Goal: Task Accomplishment & Management: Manage account settings

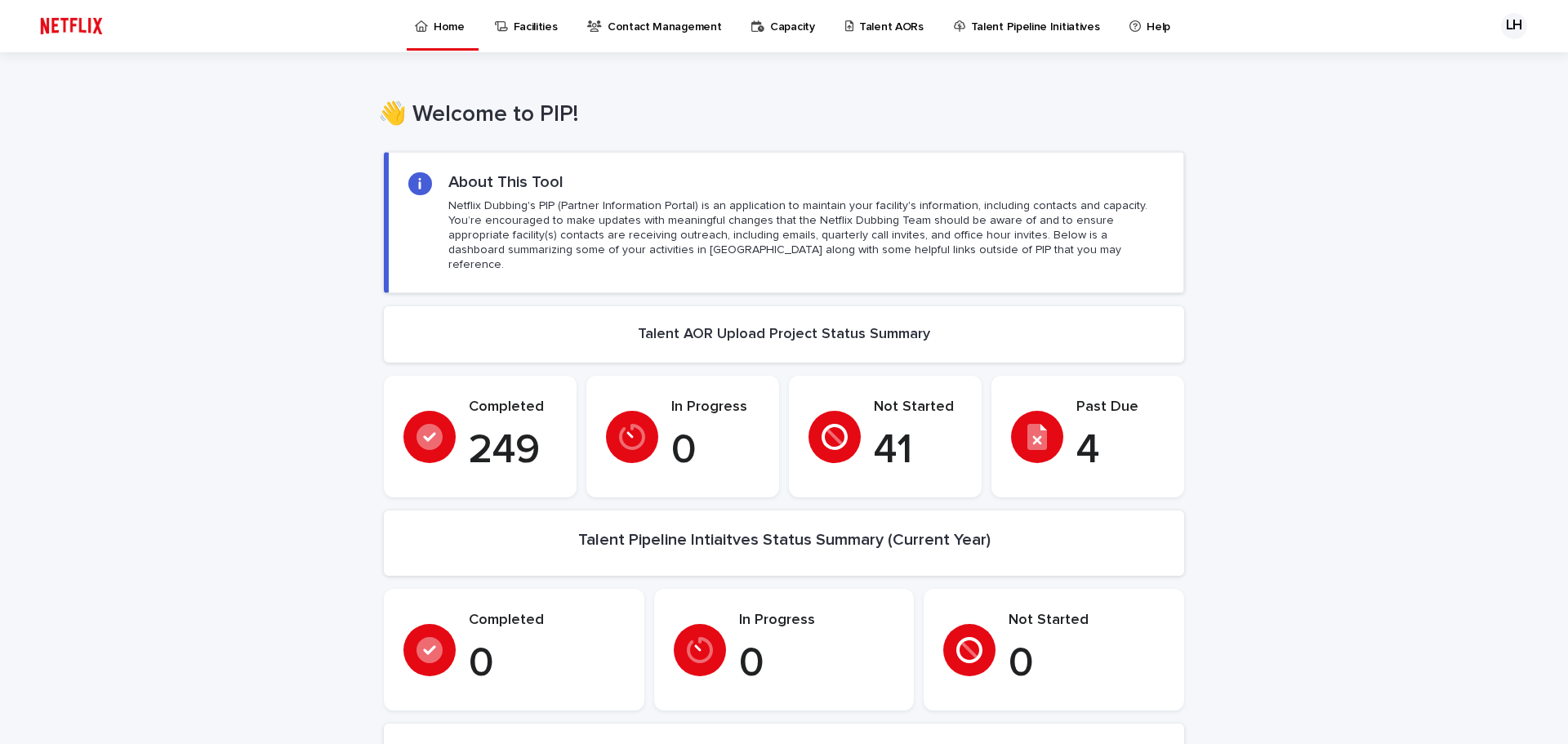
click at [863, 29] on p "Talent AORs" at bounding box center [891, 17] width 65 height 35
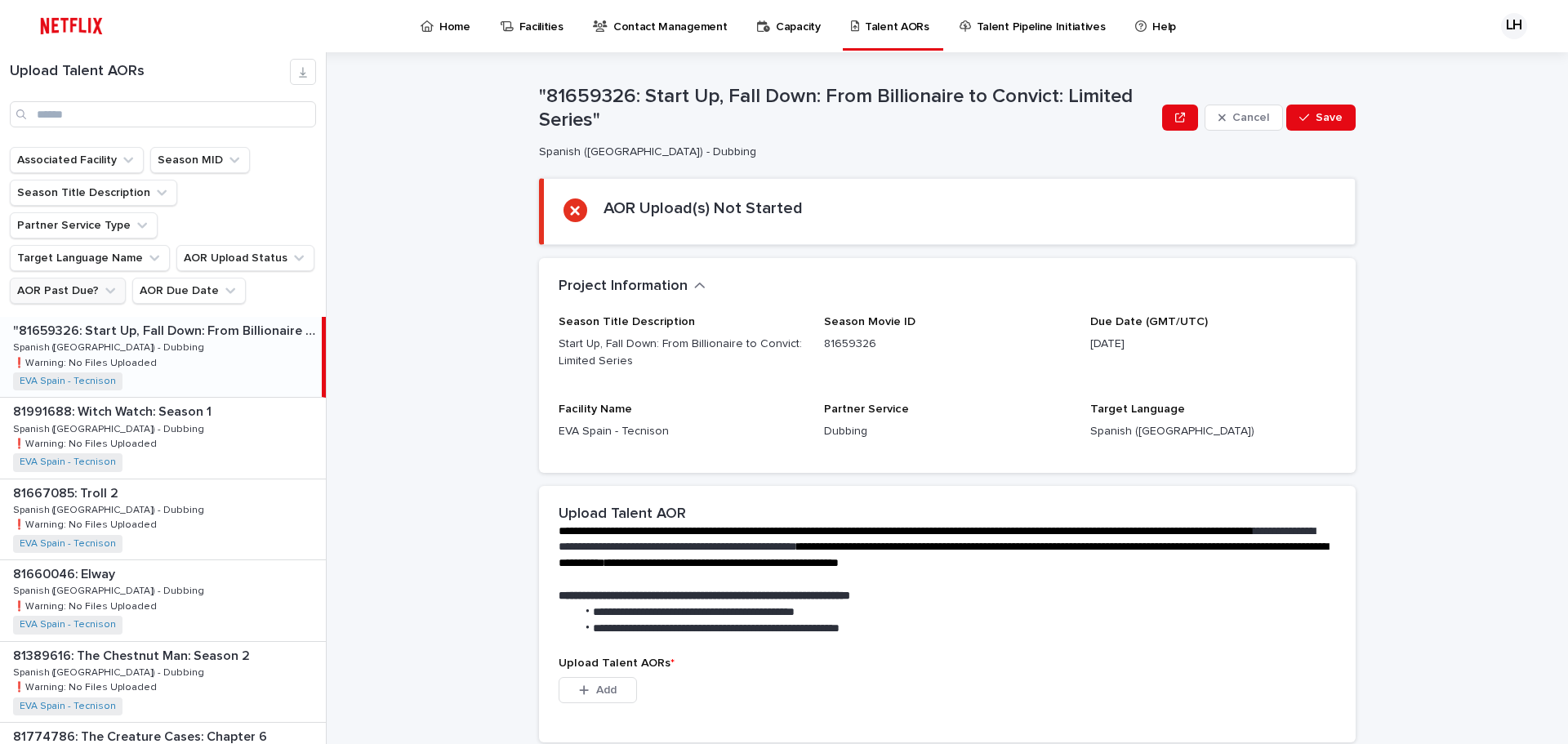
click at [102, 283] on icon "AOR Past Due?" at bounding box center [110, 291] width 16 height 16
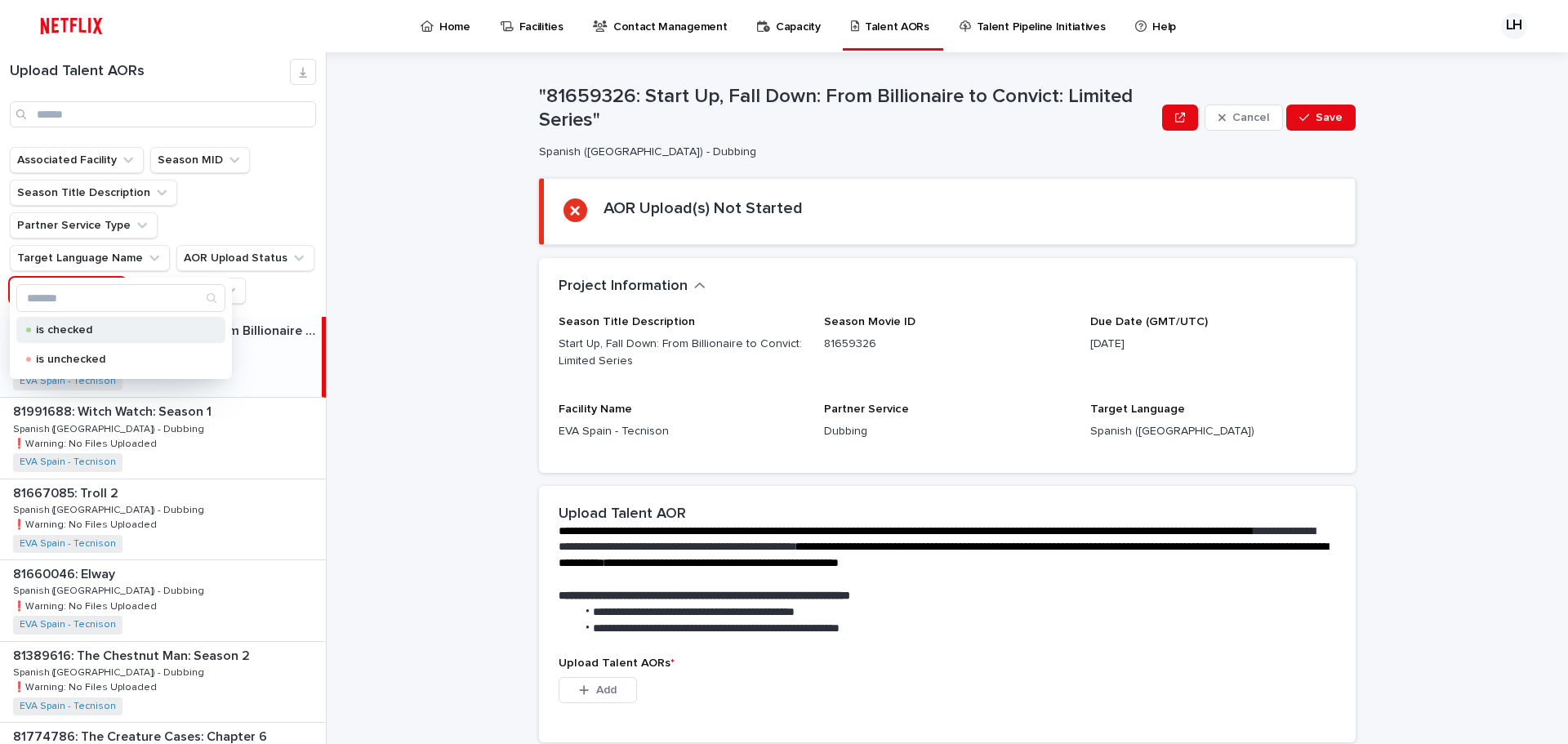
click at [81, 326] on p "is checked" at bounding box center [117, 330] width 163 height 12
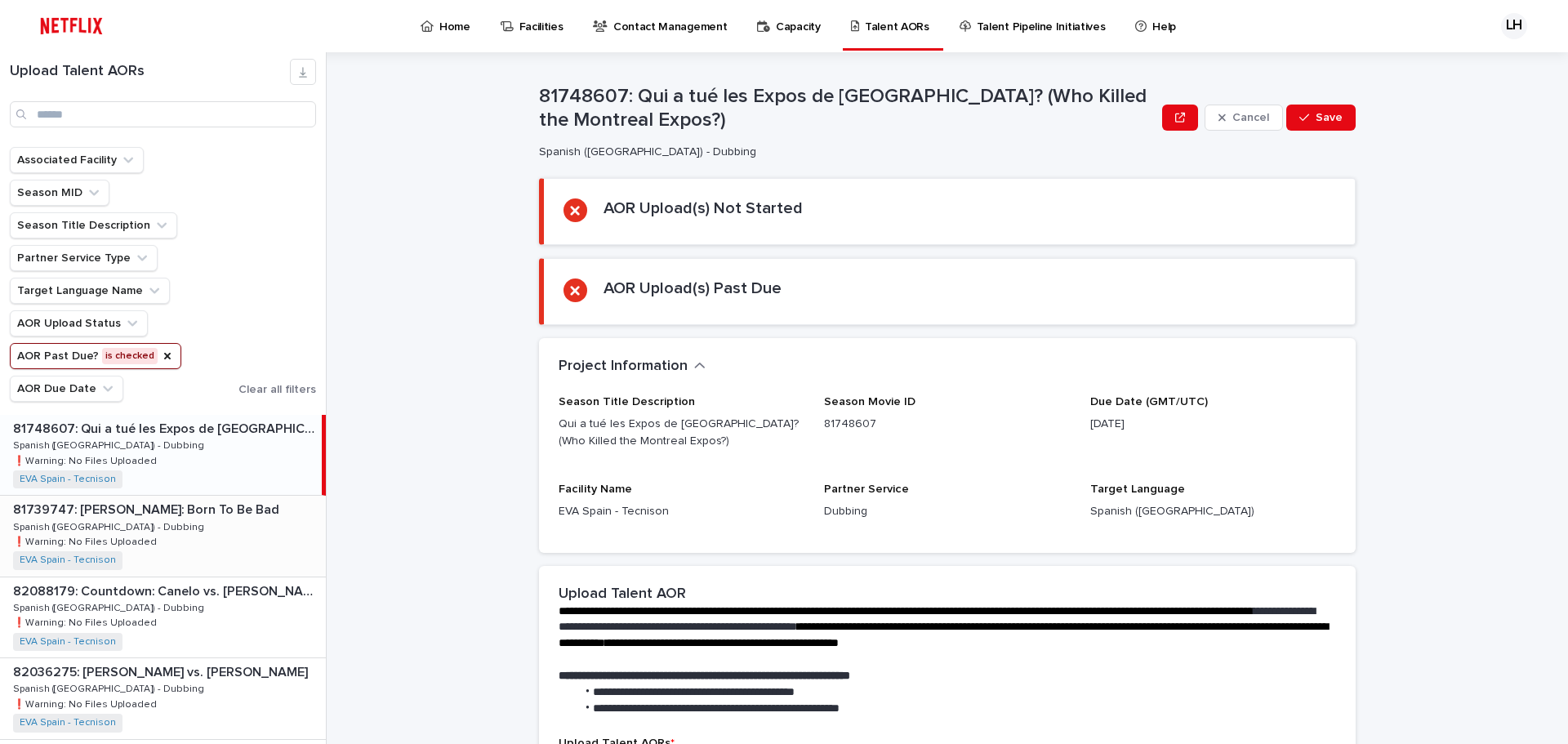
scroll to position [50, 0]
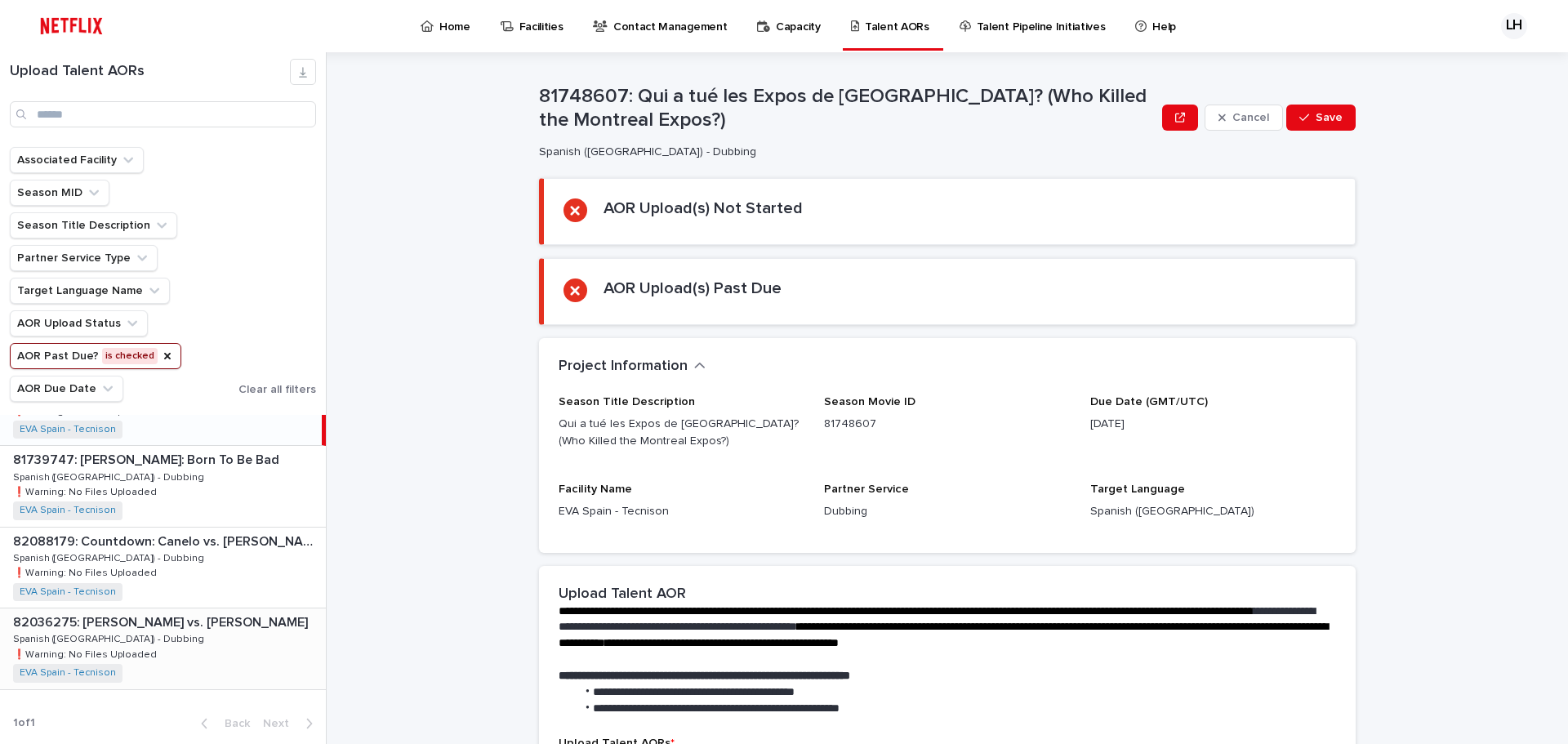
click at [152, 644] on div "82036275: [PERSON_NAME] vs. [PERSON_NAME] 82036275: [PERSON_NAME] vs. [PERSON_N…" at bounding box center [162, 648] width 325 height 80
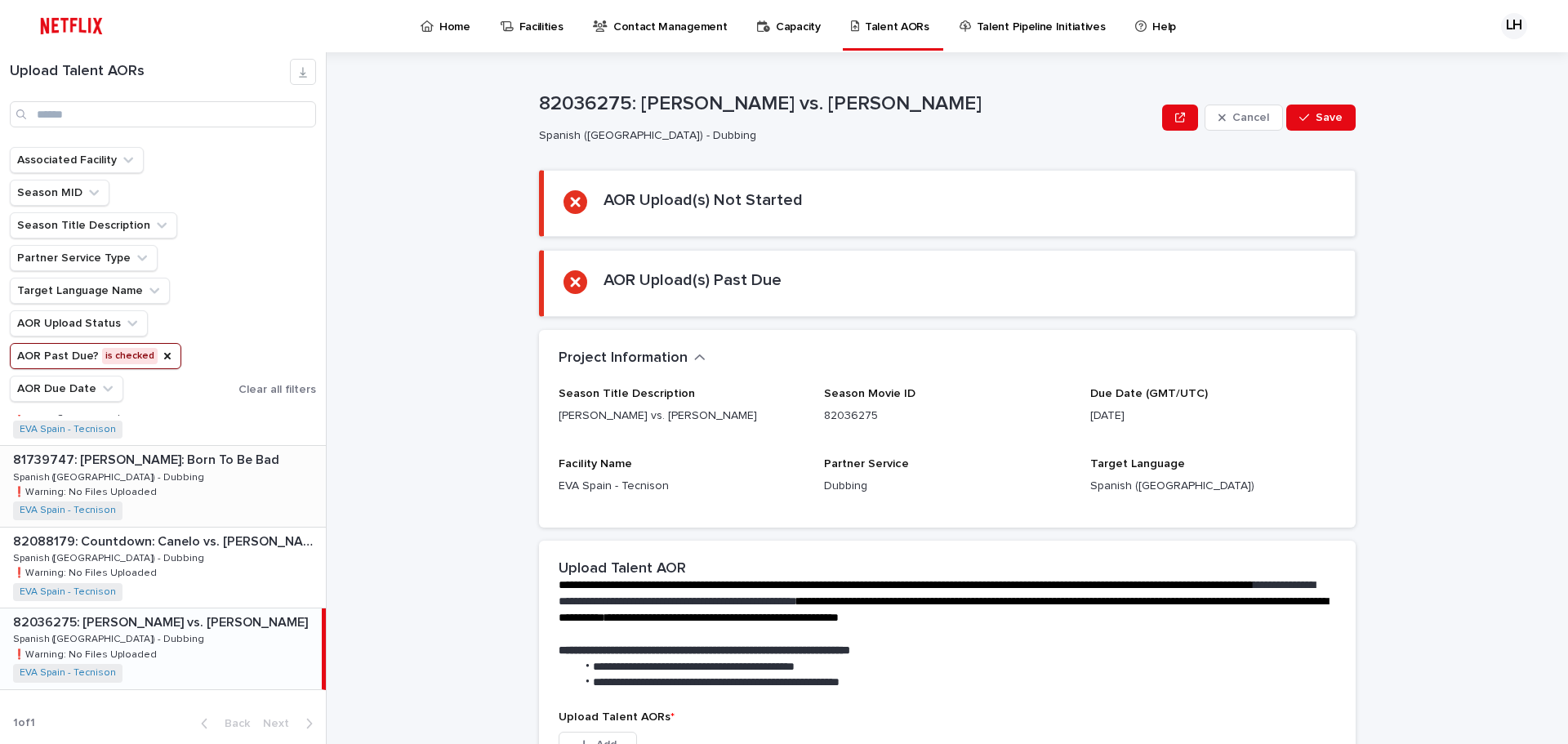
click at [139, 457] on p "81739747: [PERSON_NAME]: Born To Be Bad" at bounding box center [148, 459] width 270 height 19
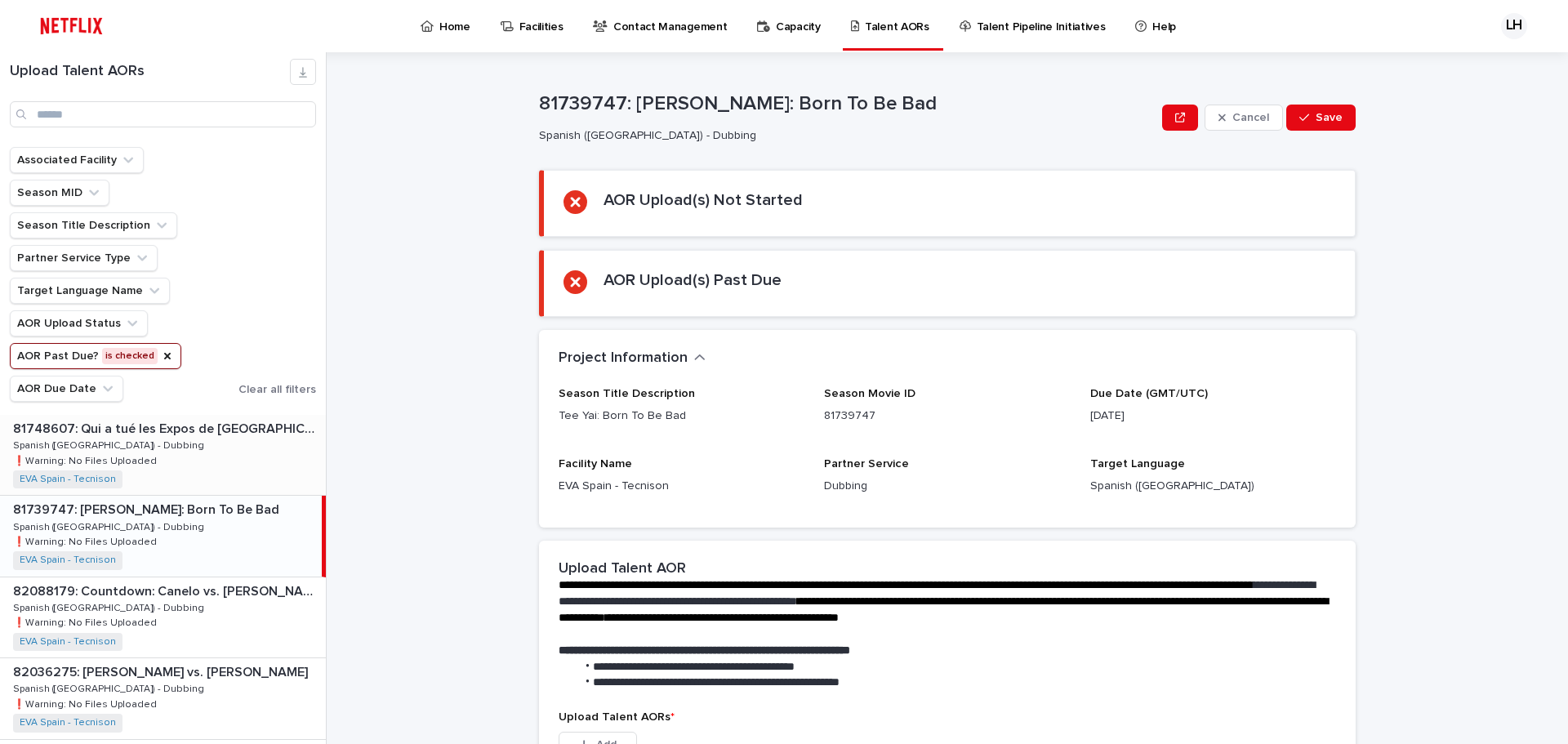
click at [248, 455] on div "81748607: Qui a tué les Expos de [GEOGRAPHIC_DATA]? (Who Killed the Montreal Ex…" at bounding box center [162, 455] width 325 height 80
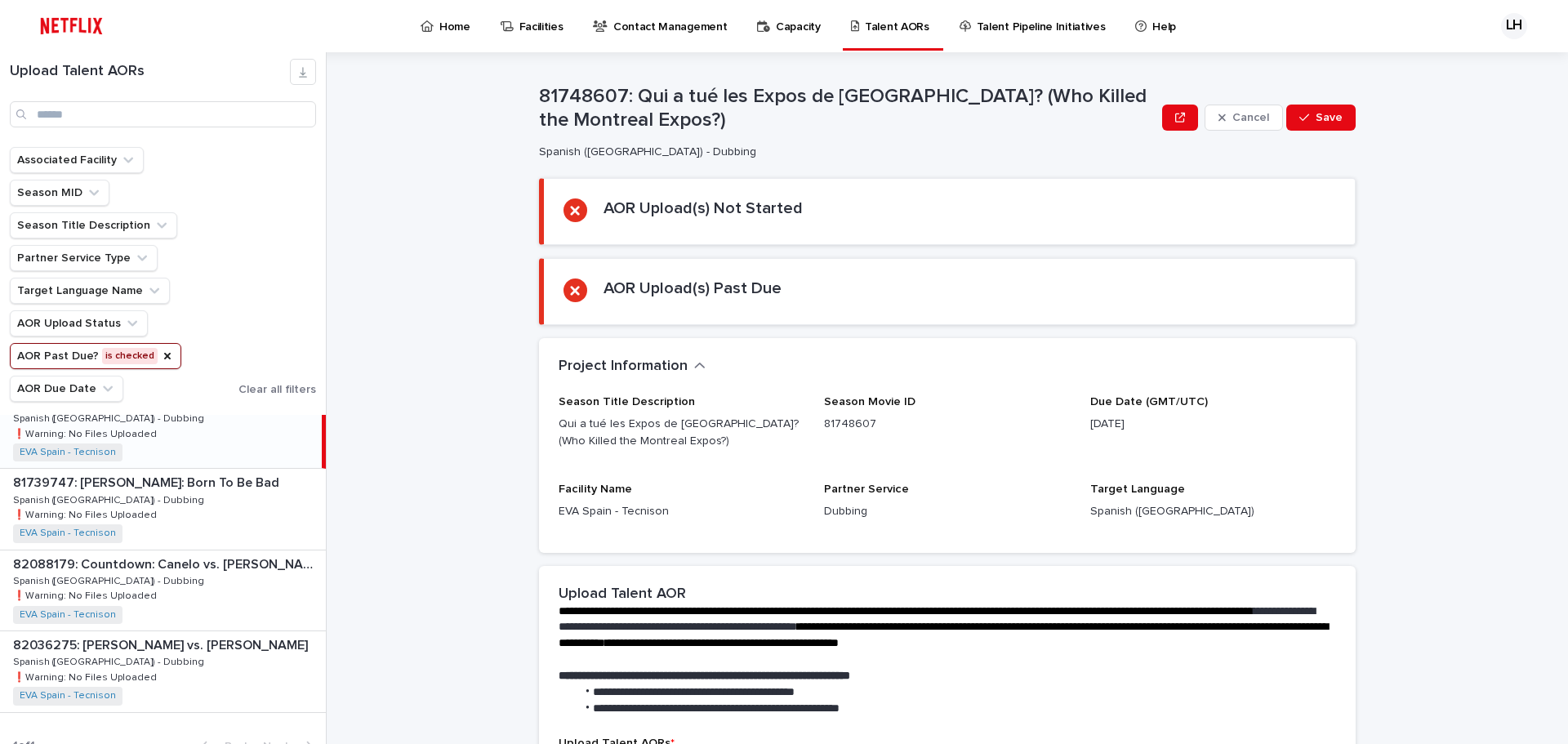
scroll to position [50, 0]
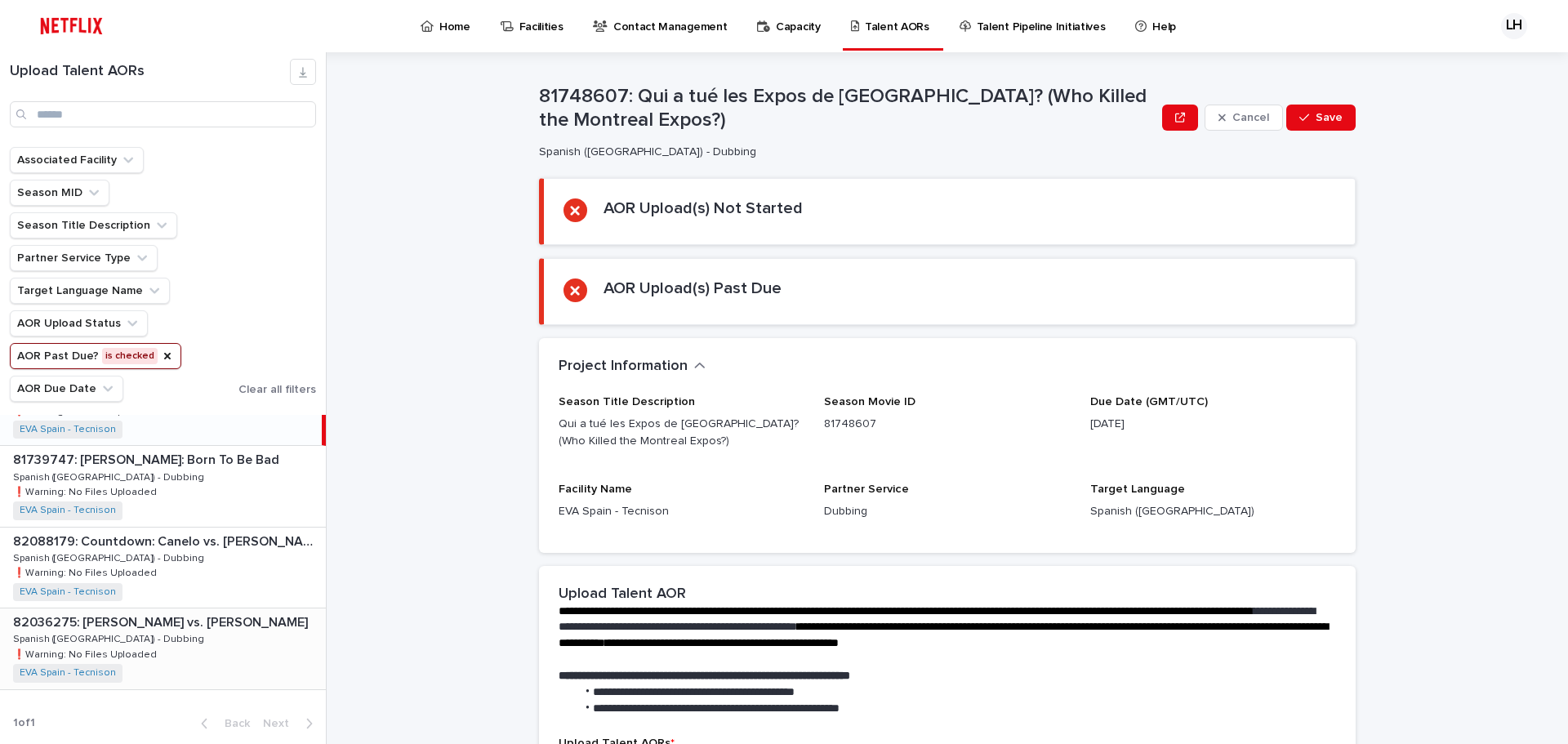
click at [151, 640] on div "82036275: [PERSON_NAME] vs. [PERSON_NAME] 82036275: [PERSON_NAME] vs. [PERSON_N…" at bounding box center [162, 648] width 325 height 80
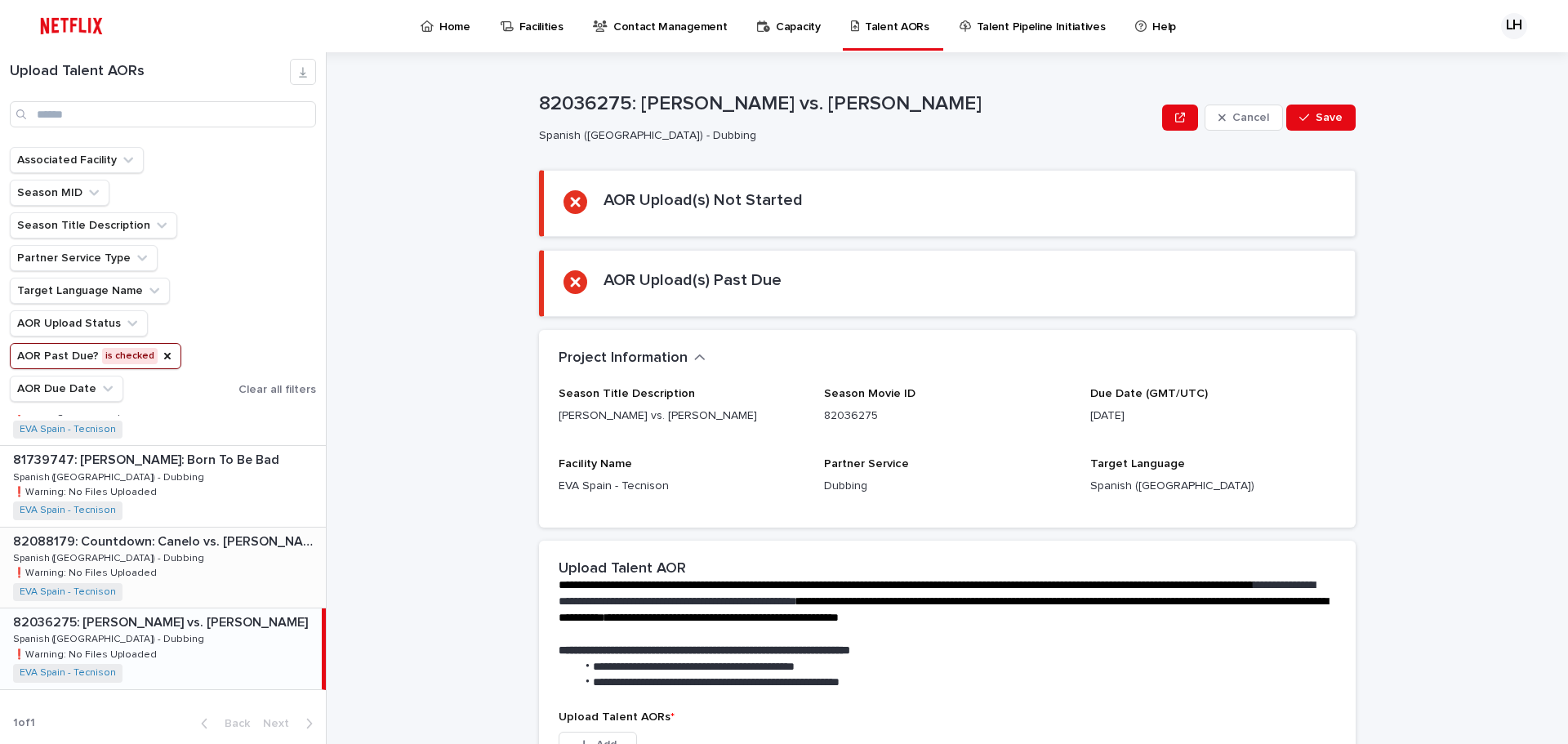
click at [232, 544] on p "82088179: Countdown: Canelo vs. [PERSON_NAME]: Season 1" at bounding box center [167, 540] width 309 height 19
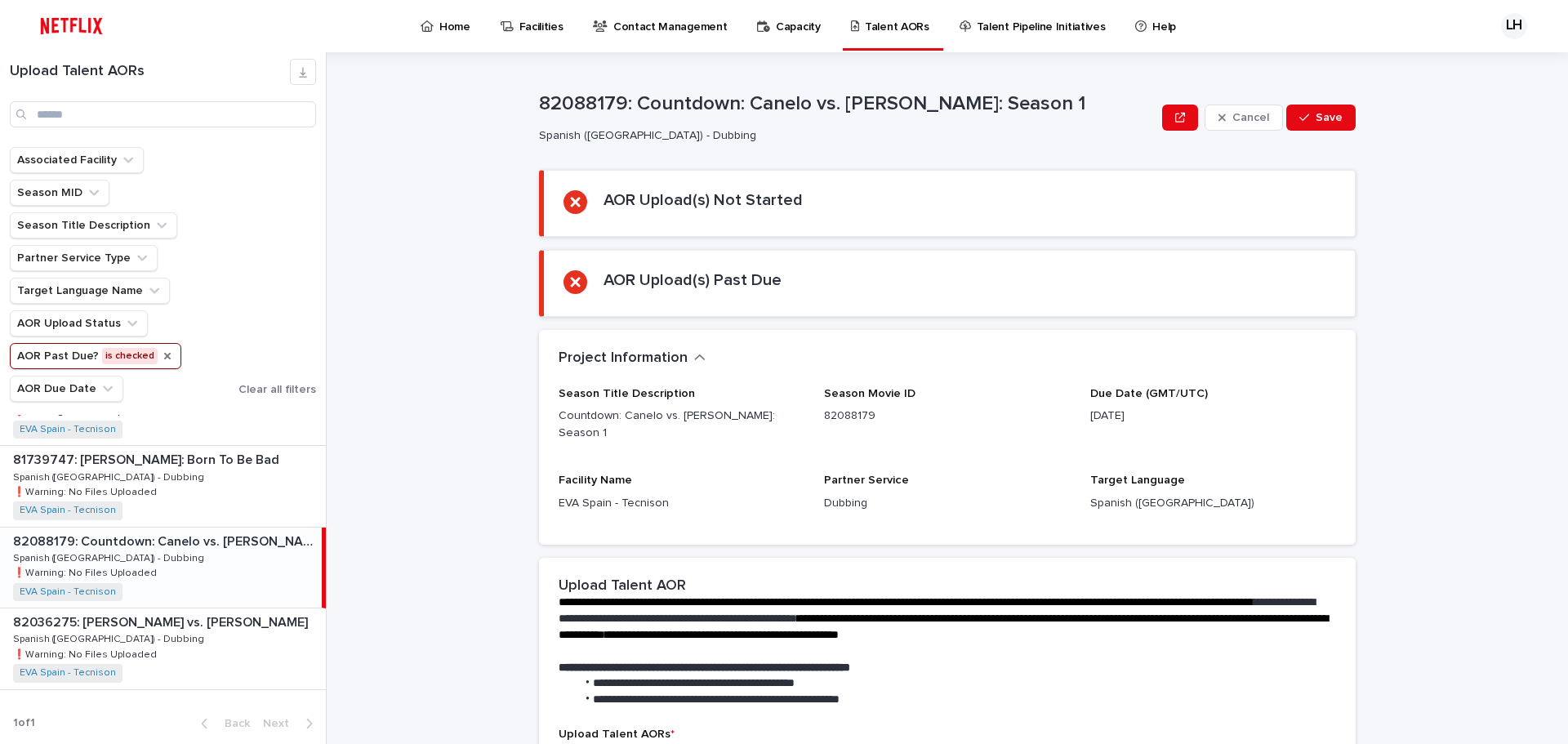
click at [160, 353] on icon "AOR Past Due?" at bounding box center [167, 356] width 13 height 13
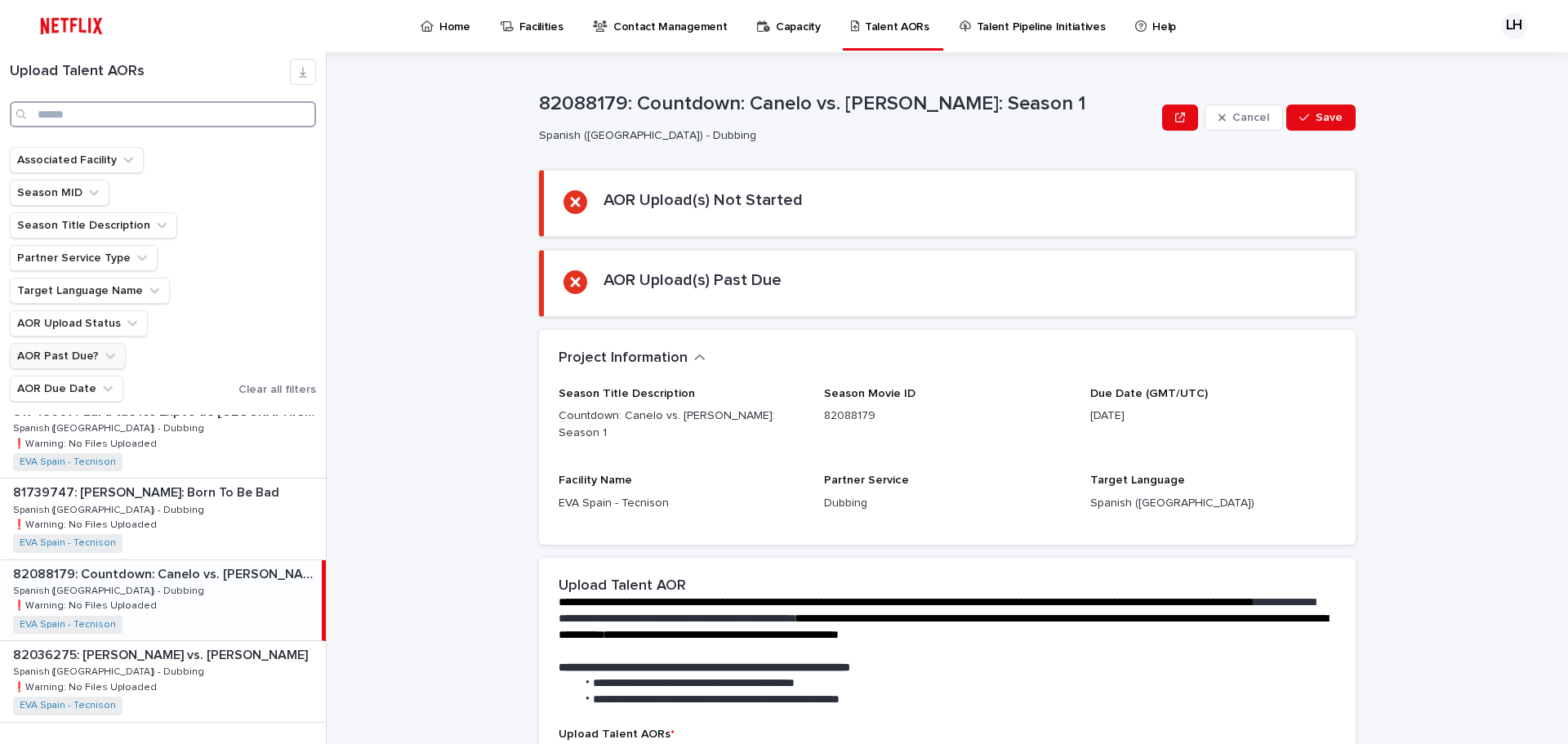
click at [137, 106] on input "Search" at bounding box center [163, 114] width 306 height 26
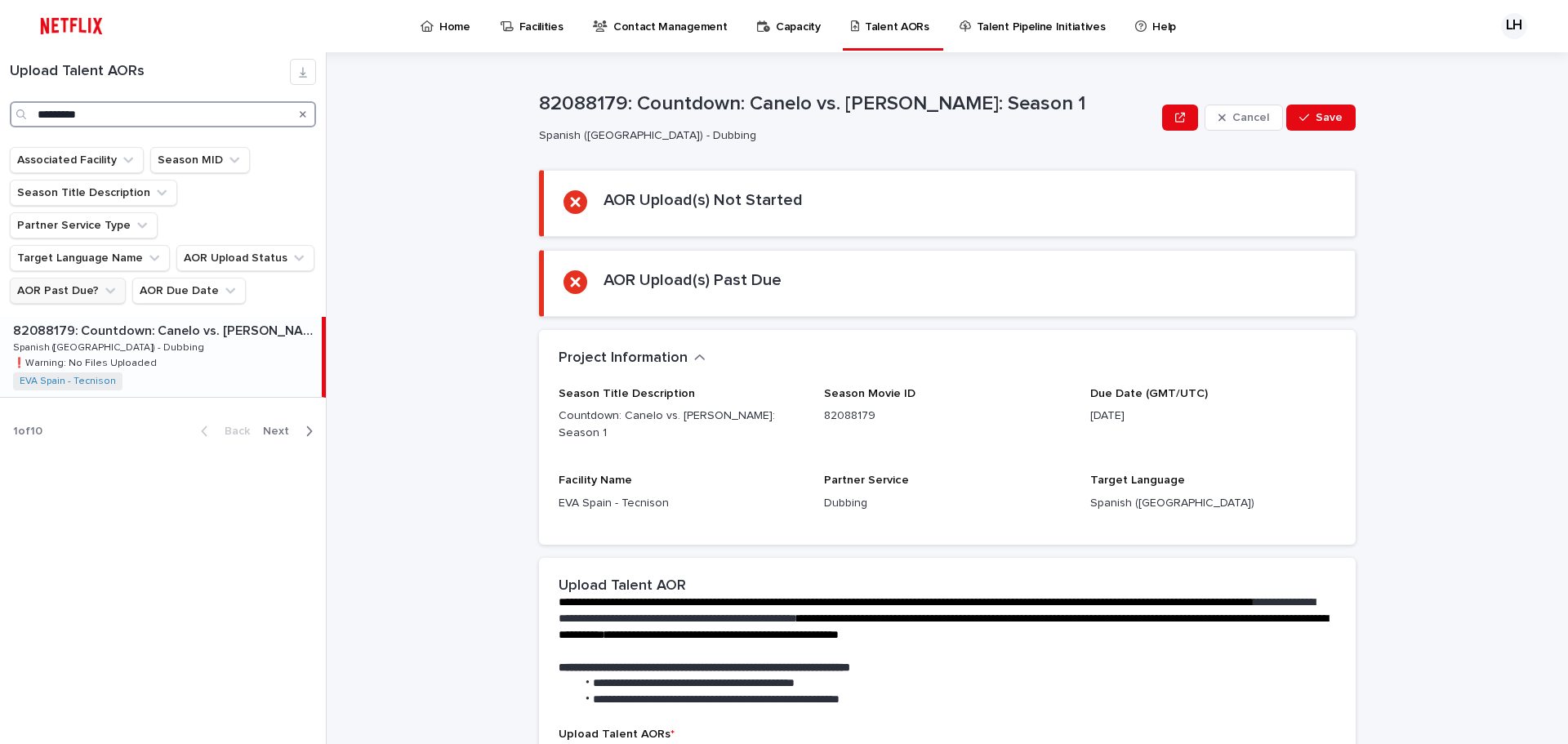
type input "*********"
click at [167, 317] on div "82088179: Countdown: Canelo vs. [PERSON_NAME]: Season 1 82088179: Countdown: Ca…" at bounding box center [160, 357] width 322 height 80
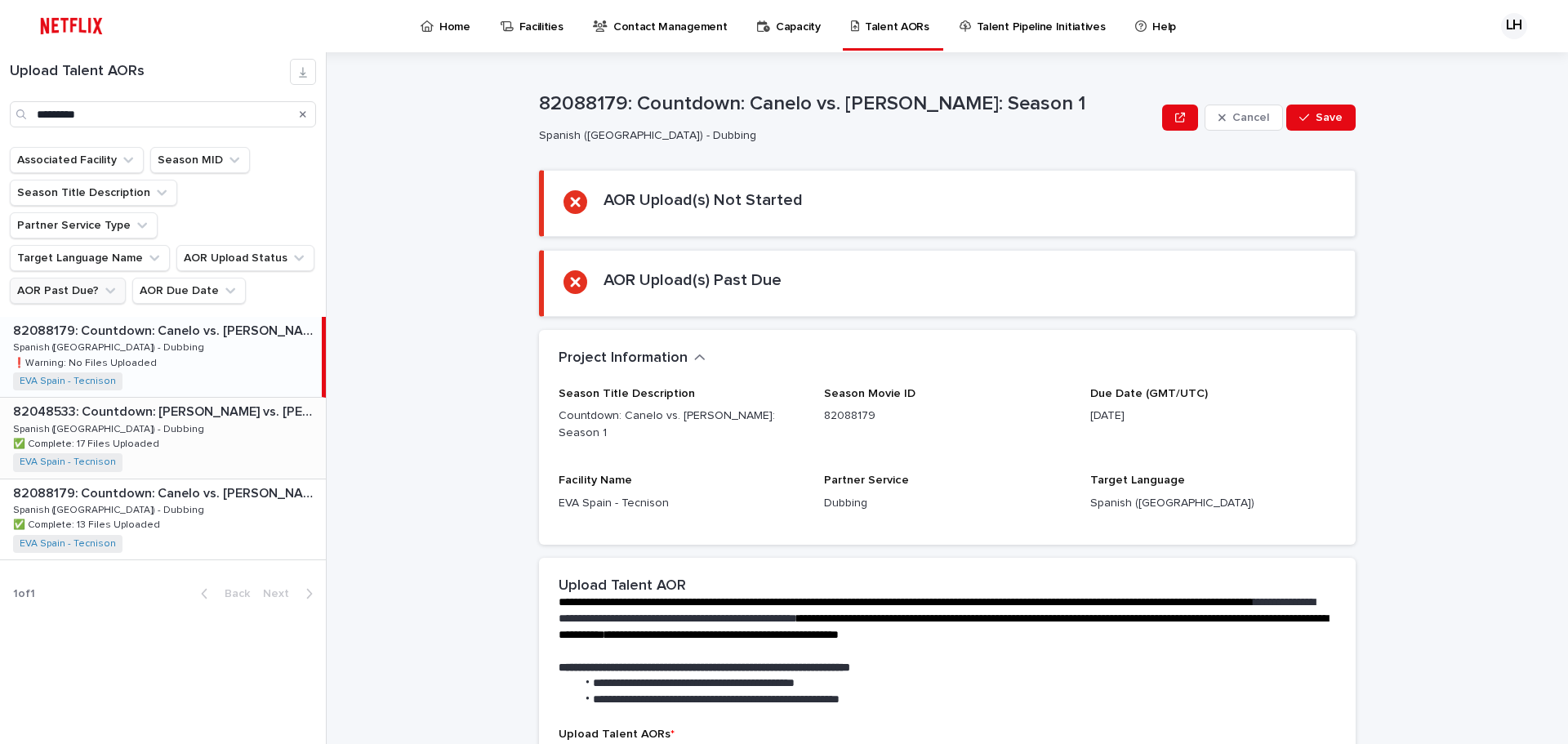
click at [187, 398] on div "82048533: Countdown: [PERSON_NAME] vs. [PERSON_NAME] 82048533: Countdown: [PERS…" at bounding box center [162, 438] width 325 height 80
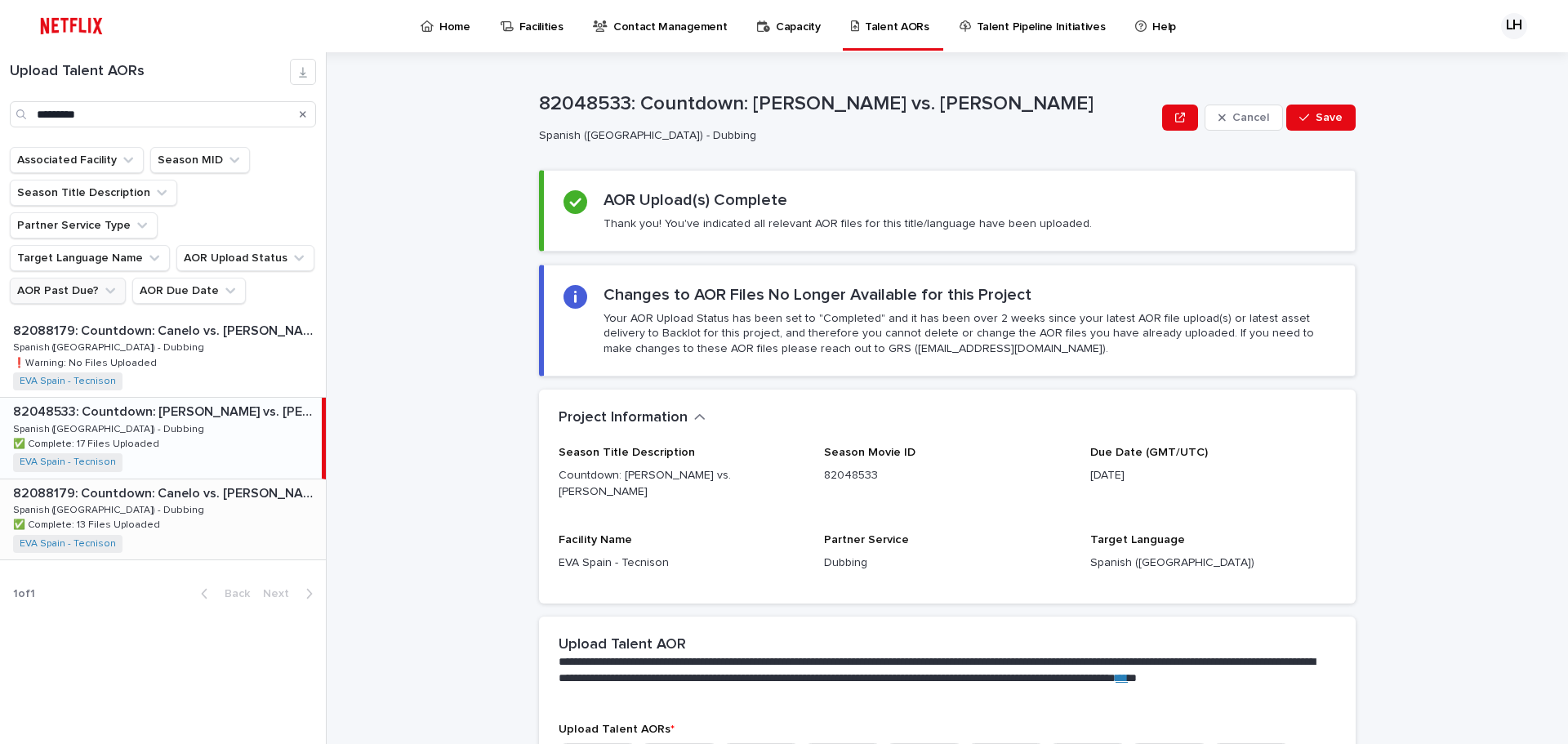
click at [208, 481] on div "82088179: Countdown: Canelo vs. [PERSON_NAME]: Season 1 82088179: Countdown: Ca…" at bounding box center [162, 520] width 325 height 80
click at [196, 408] on div "82048533: Countdown: [PERSON_NAME] vs. [PERSON_NAME] 82048533: Countdown: [PERS…" at bounding box center [162, 438] width 325 height 80
click at [214, 323] on div "82088179: Countdown: Canelo vs. [PERSON_NAME]: Season 1 82088179: Countdown: Ca…" at bounding box center [162, 357] width 325 height 80
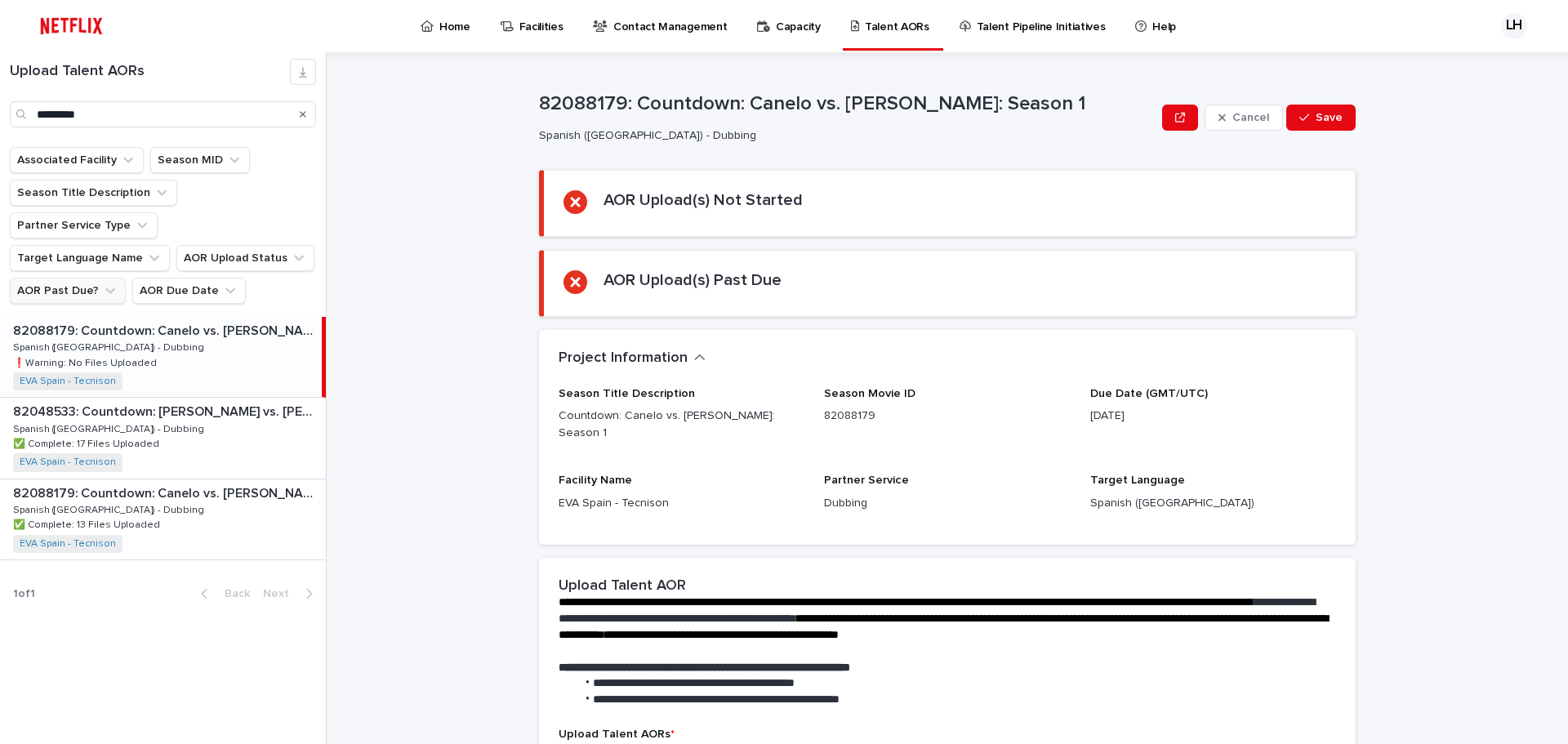
click at [214, 320] on p "82088179: Countdown: Canelo vs. [PERSON_NAME]: Season 1" at bounding box center [165, 329] width 305 height 19
click at [204, 481] on div "82088179: Countdown: Canelo vs. [PERSON_NAME]: Season 1 82088179: Countdown: Ca…" at bounding box center [162, 520] width 325 height 80
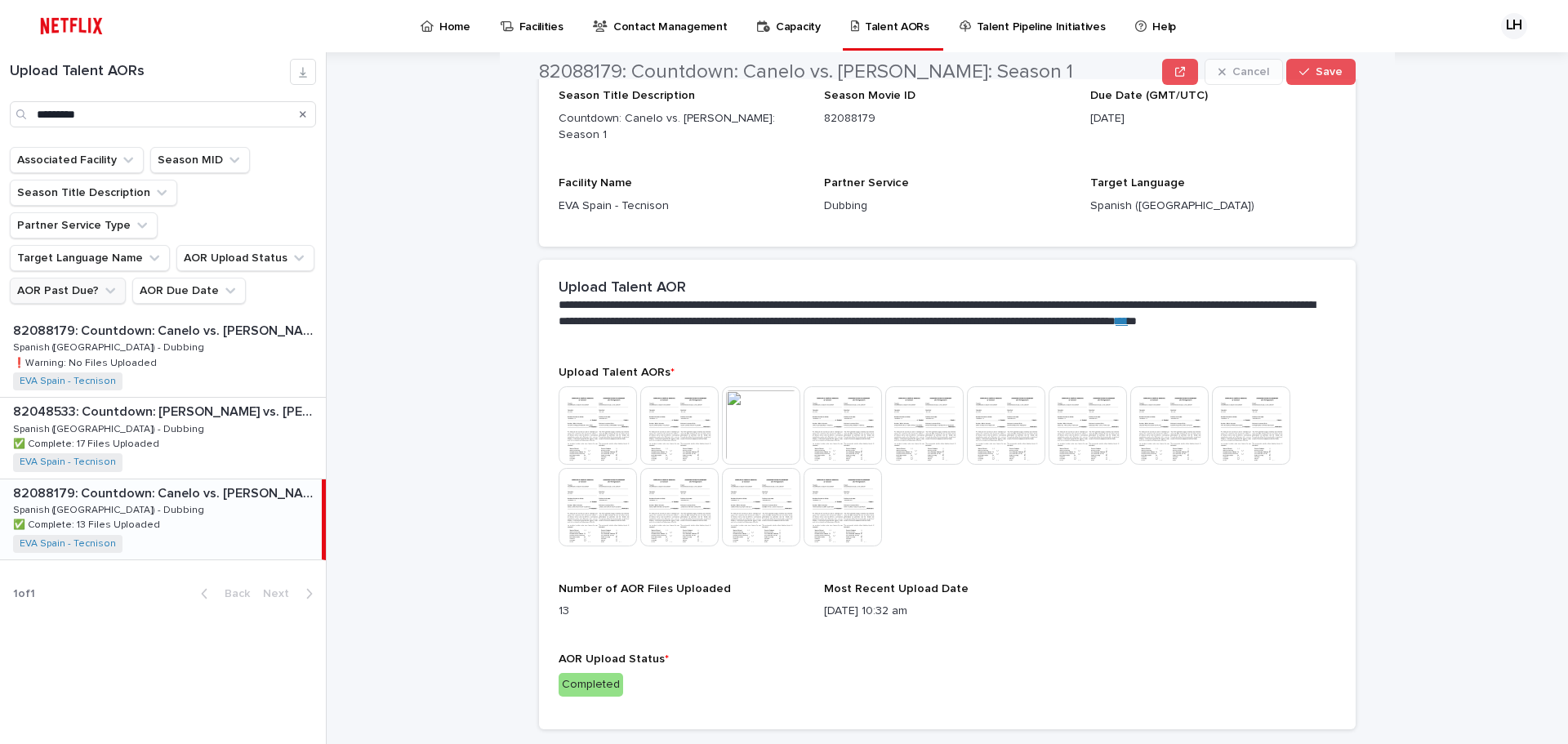
scroll to position [363, 0]
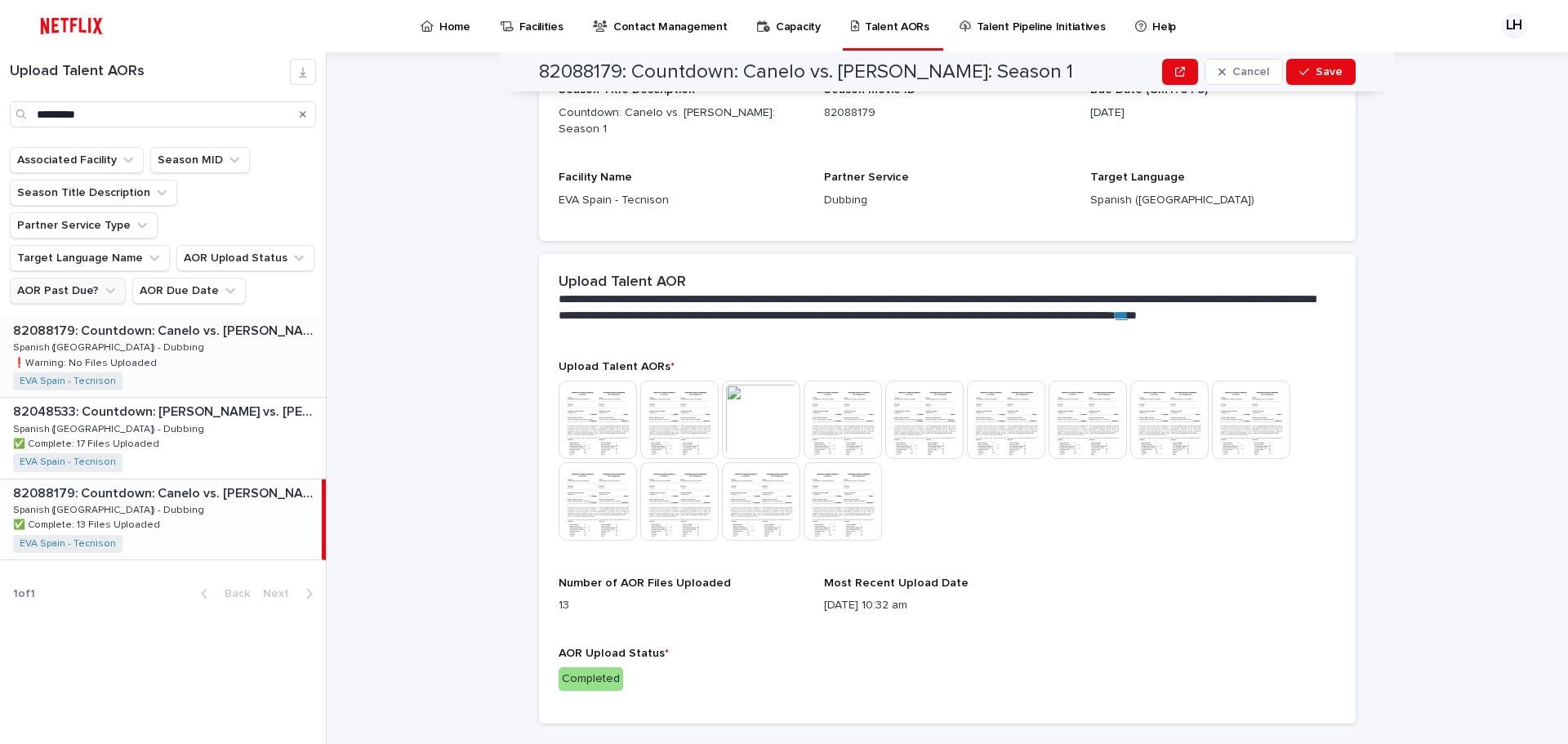
click at [149, 355] on p "❗️Warning: No Files Uploaded" at bounding box center [86, 362] width 147 height 15
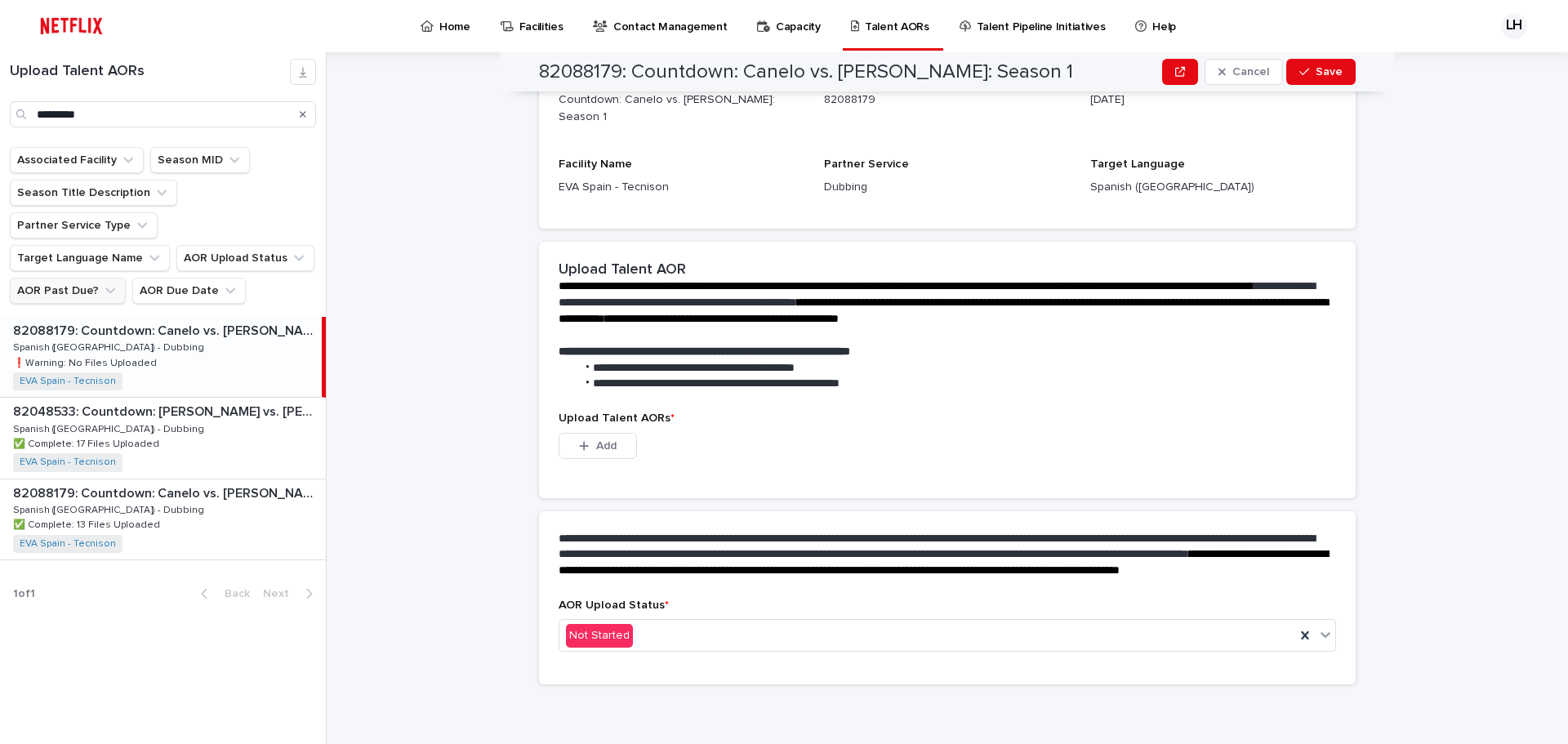
scroll to position [315, 0]
click at [1460, 274] on div "**********" at bounding box center [957, 398] width 1222 height 692
click at [614, 433] on button "Add" at bounding box center [598, 446] width 78 height 26
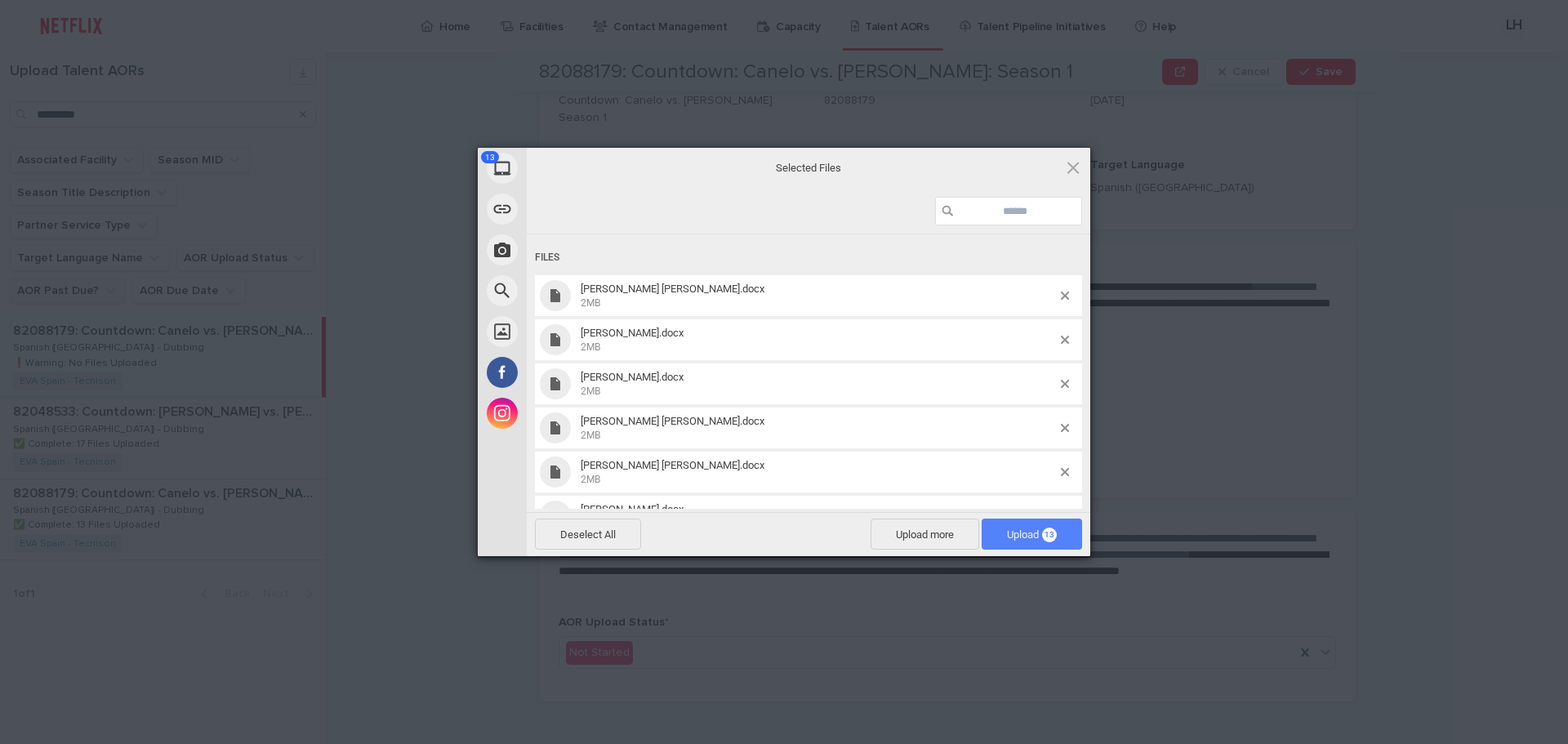
click at [1026, 534] on span "Upload 13" at bounding box center [1031, 534] width 50 height 12
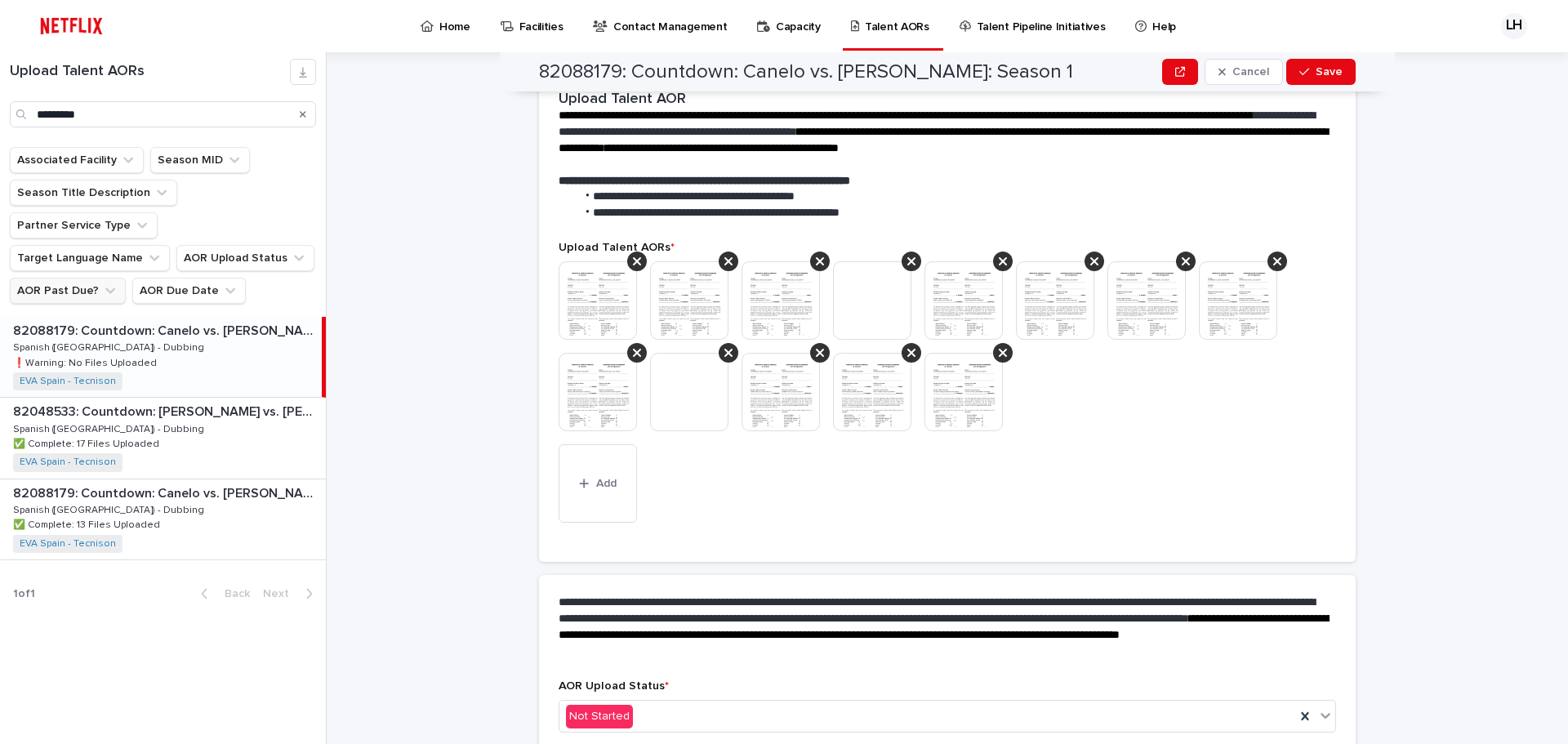
scroll to position [393, 0]
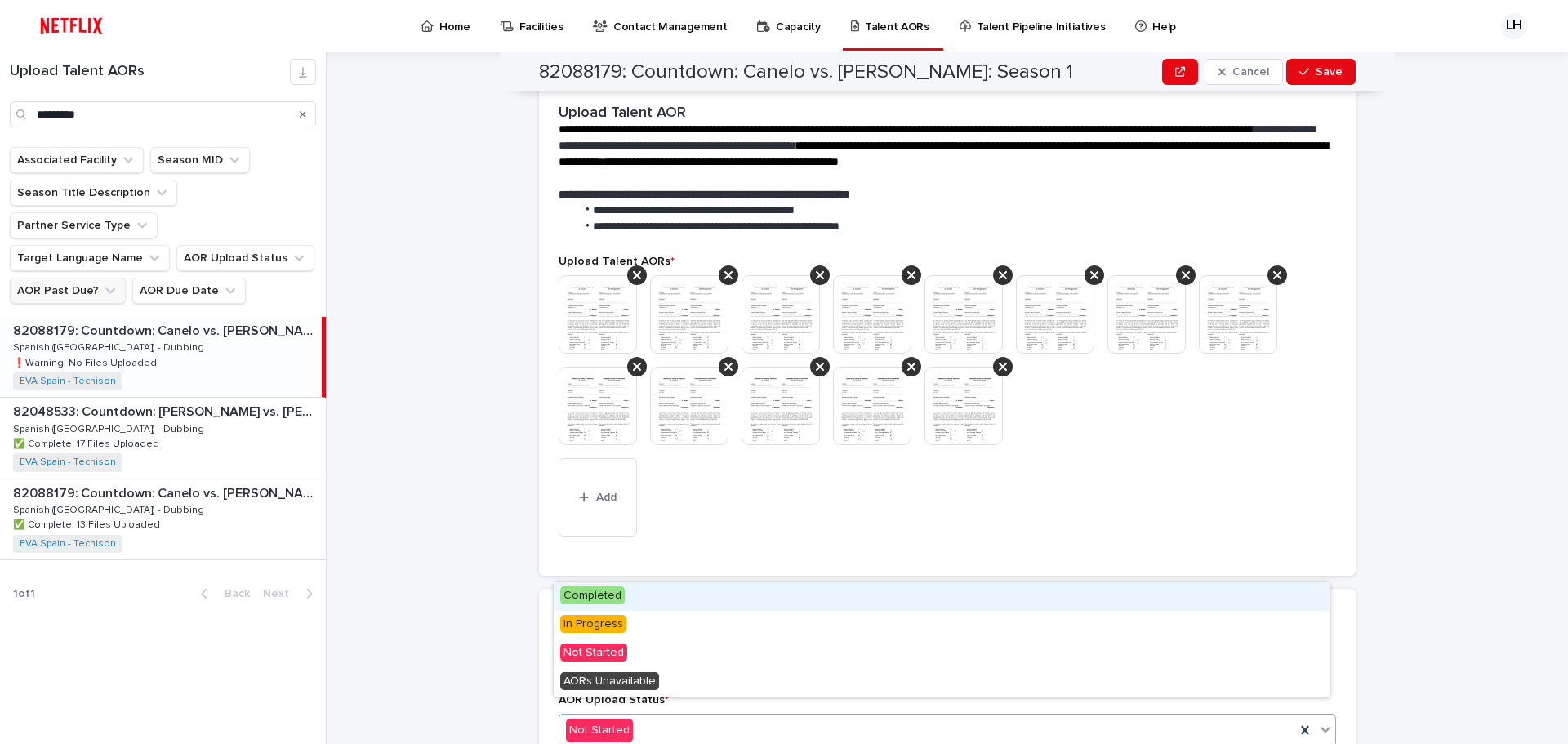
click at [597, 592] on span "Completed" at bounding box center [592, 595] width 65 height 18
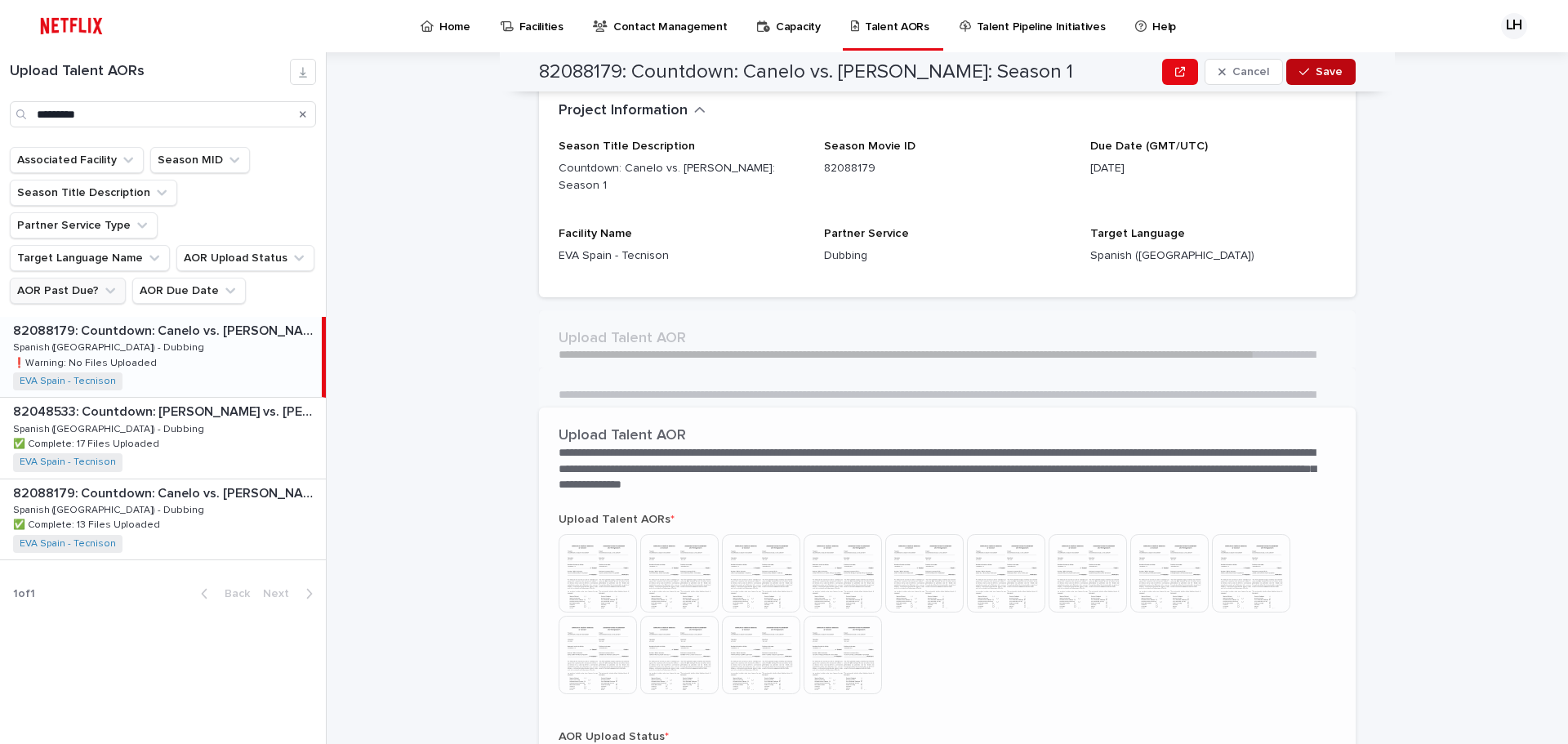
scroll to position [278, 0]
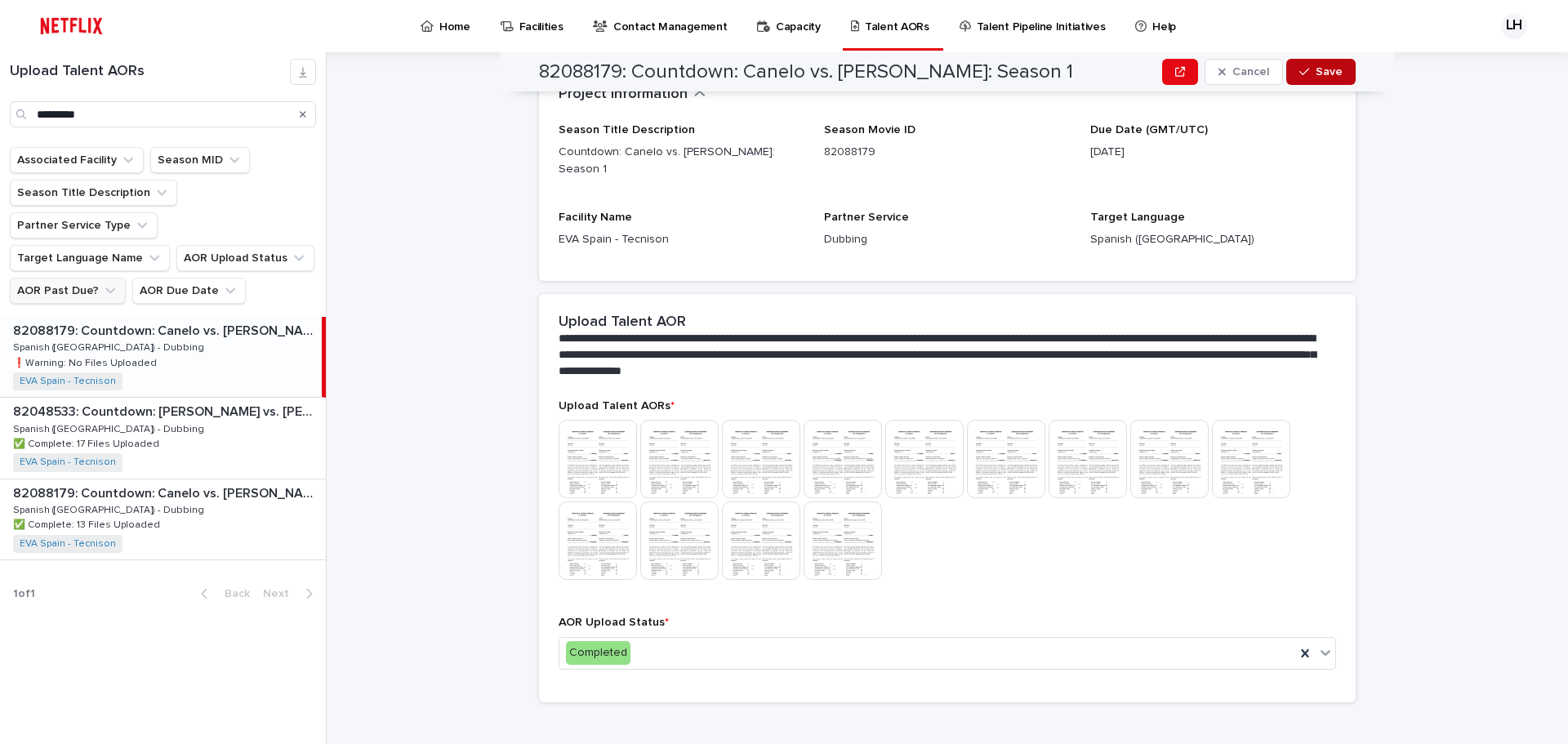
click at [1310, 70] on div "button" at bounding box center [1307, 72] width 16 height 12
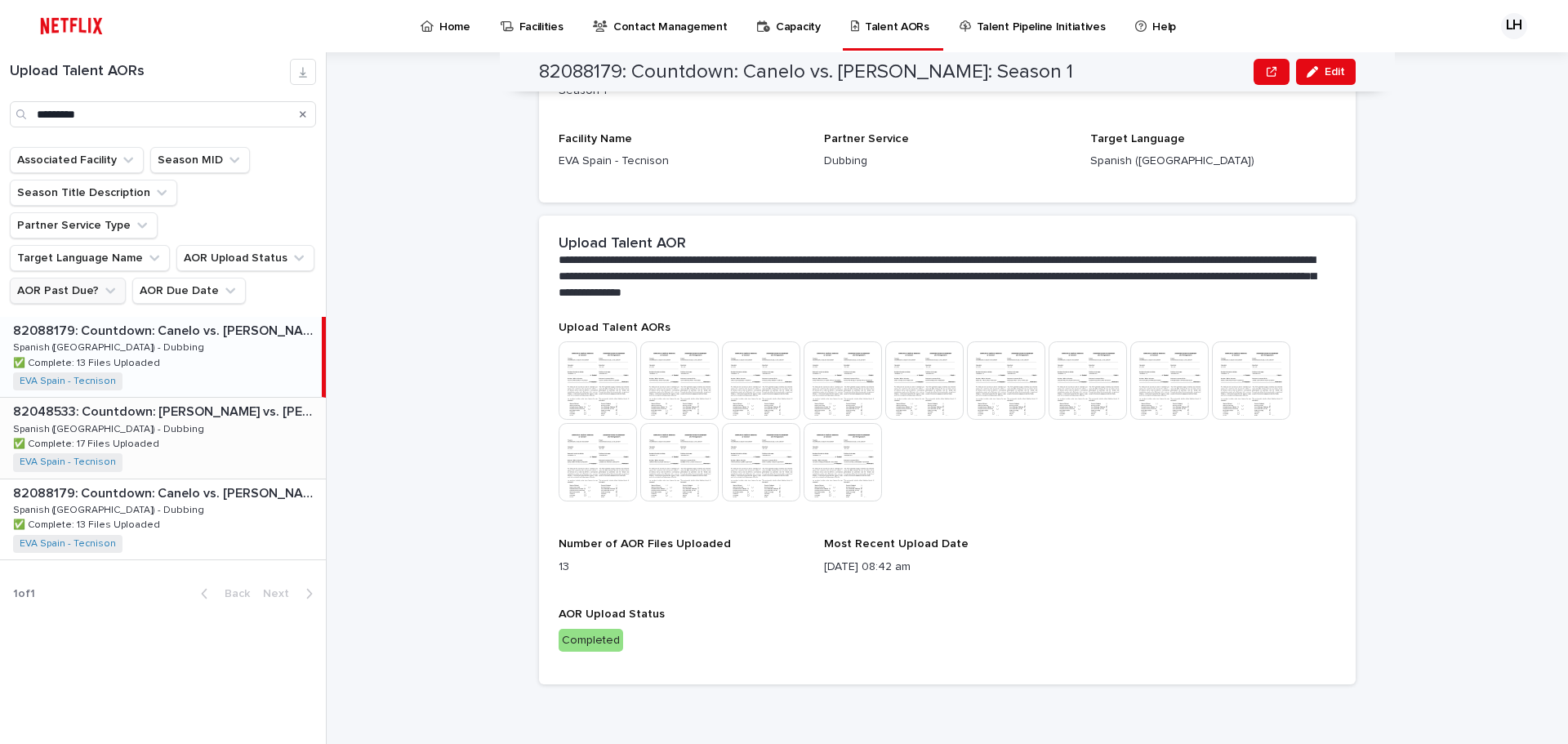
scroll to position [260, 0]
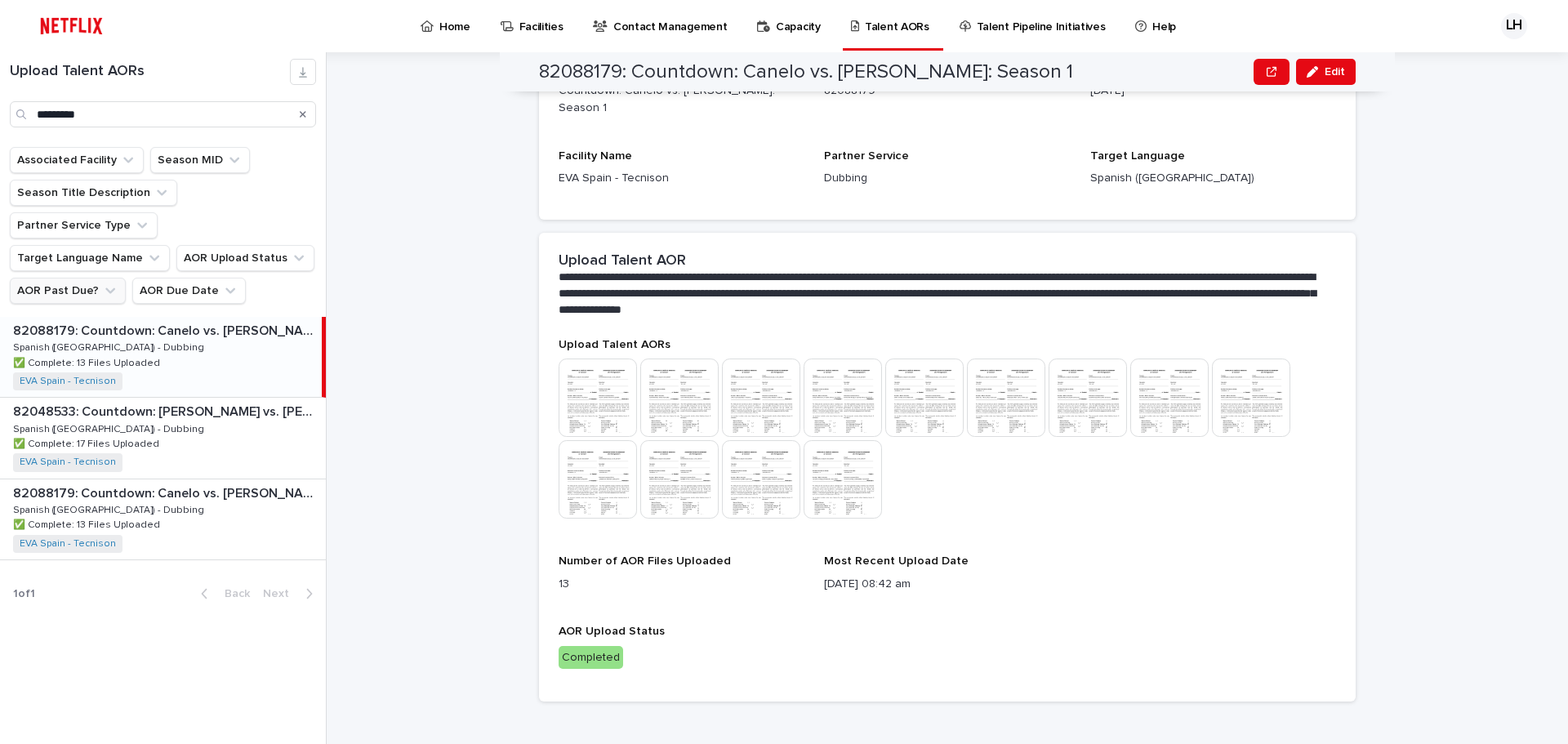
click at [303, 118] on icon "Search" at bounding box center [303, 114] width 6 height 10
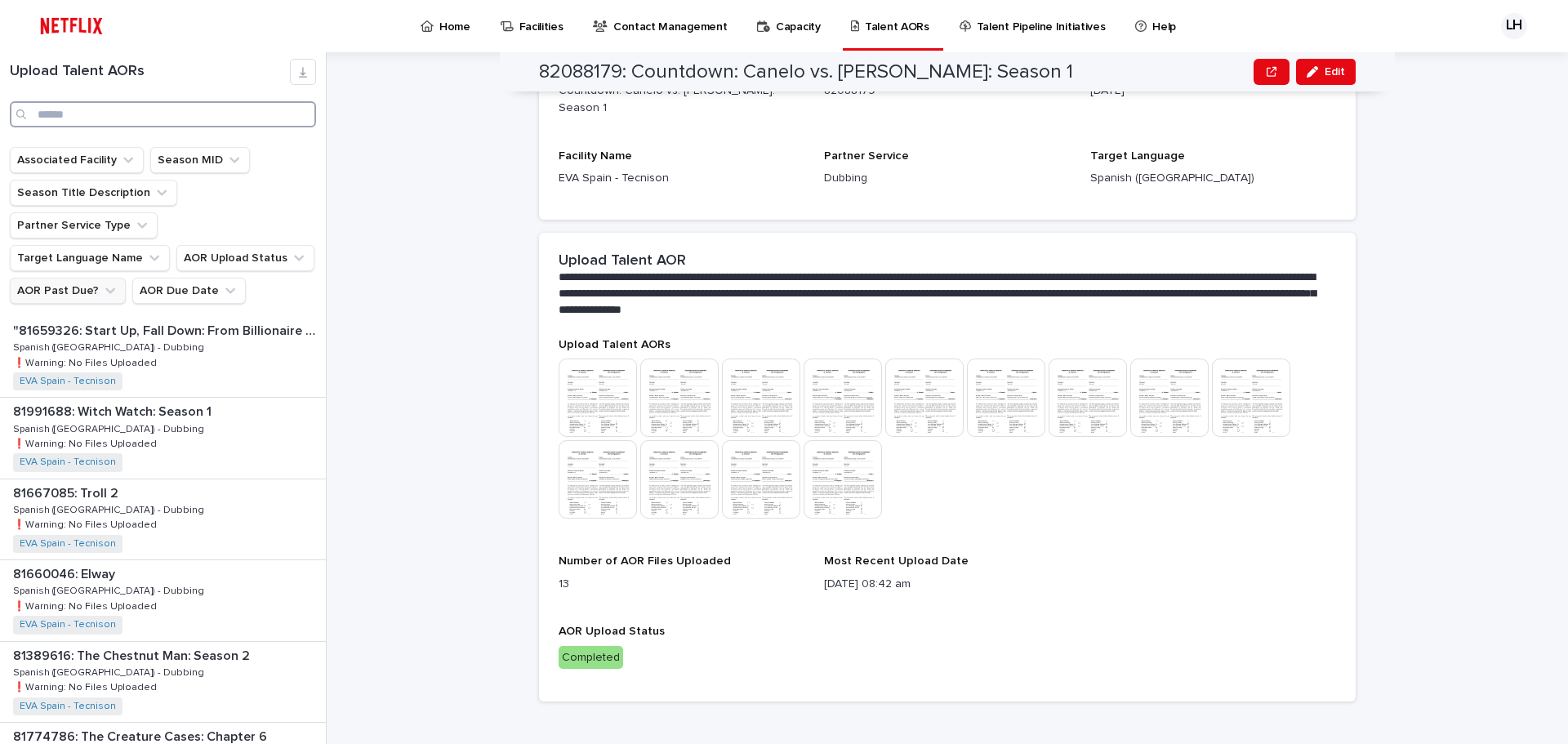
click at [229, 113] on input "Search" at bounding box center [163, 114] width 306 height 26
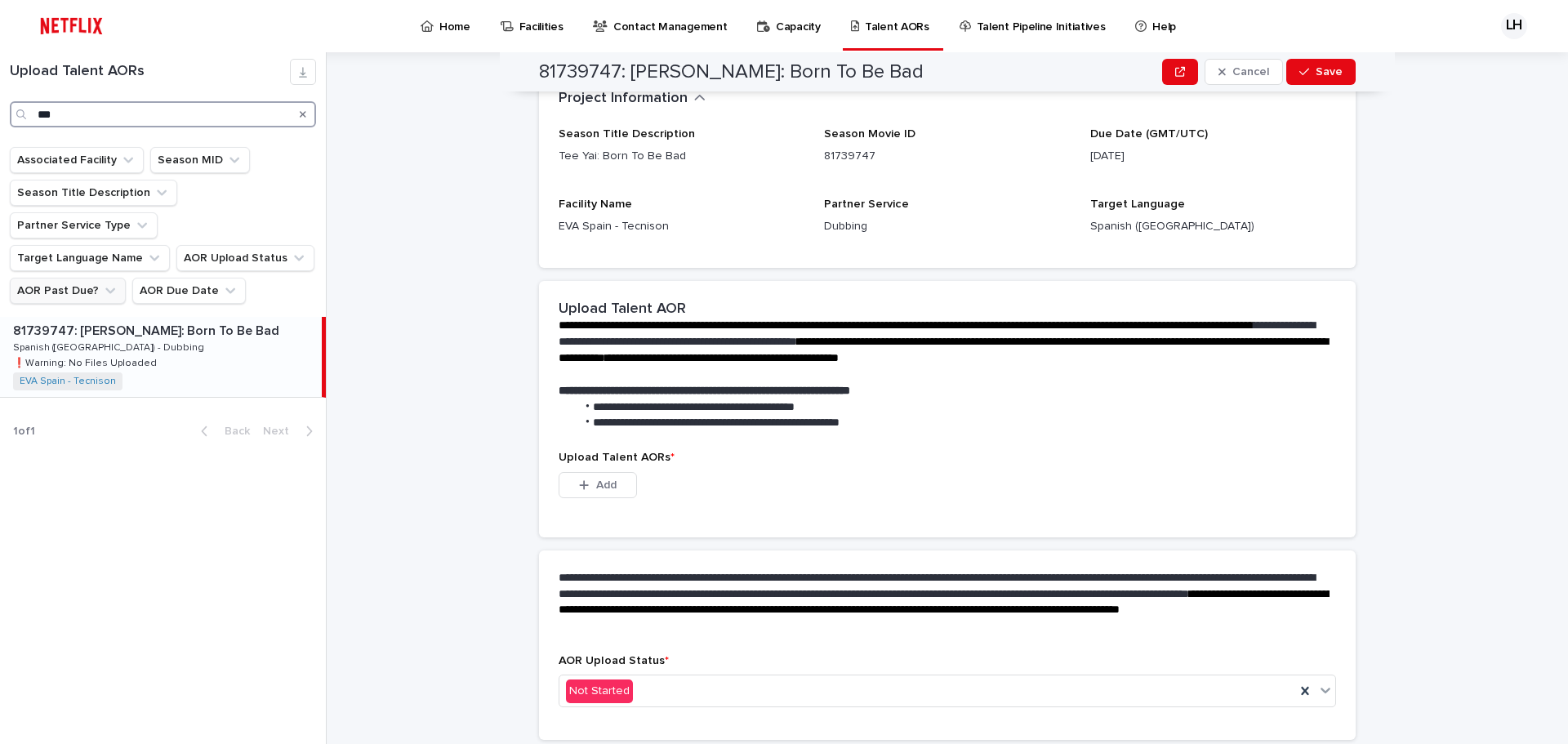
type input "***"
click at [184, 317] on div "81739747: [PERSON_NAME]: Born To Be Bad 81739747: [PERSON_NAME]: Born To Be Bad…" at bounding box center [160, 357] width 322 height 80
click at [611, 482] on button "Add" at bounding box center [598, 485] width 78 height 26
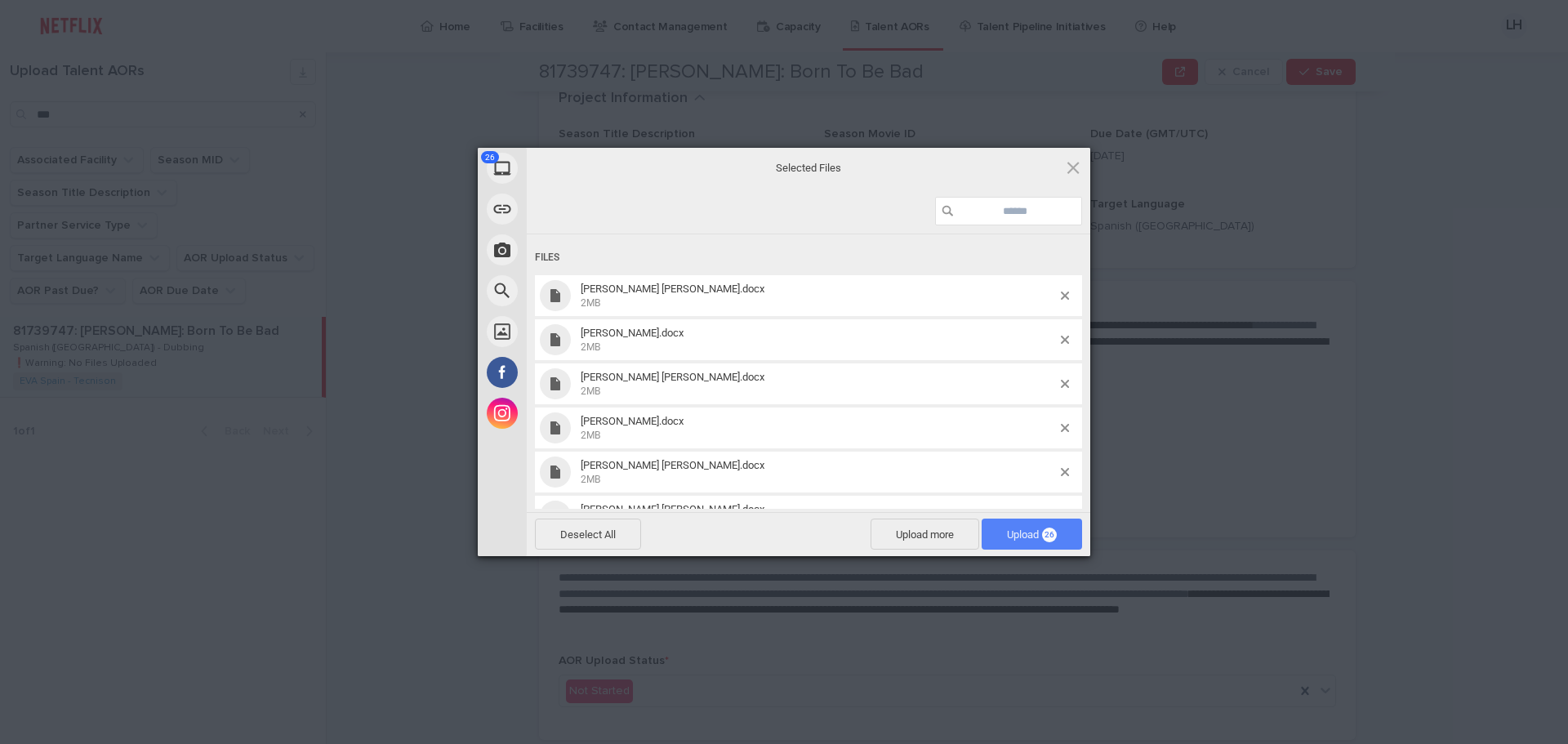
click at [1007, 532] on span "Upload 26" at bounding box center [1031, 534] width 50 height 12
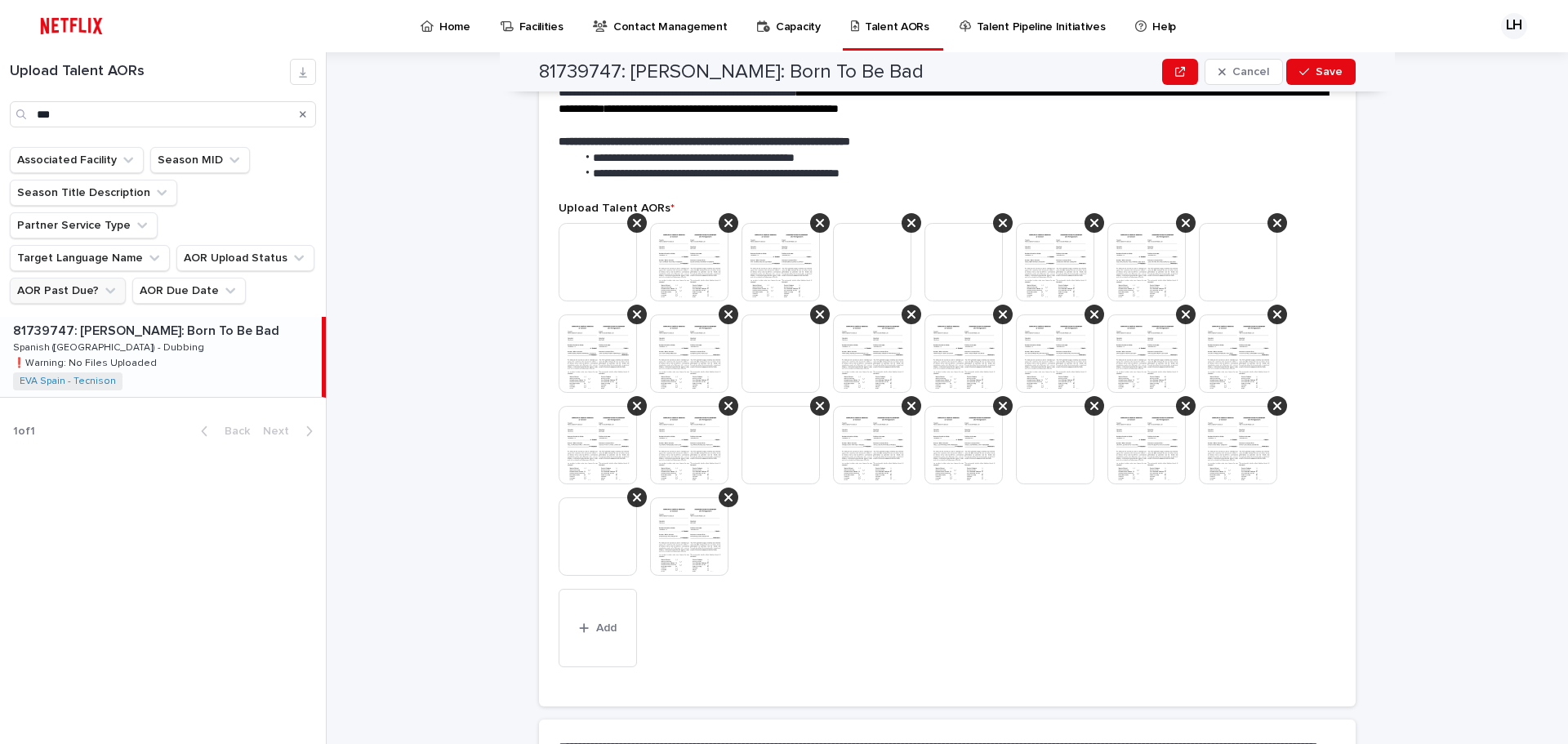
scroll to position [654, 0]
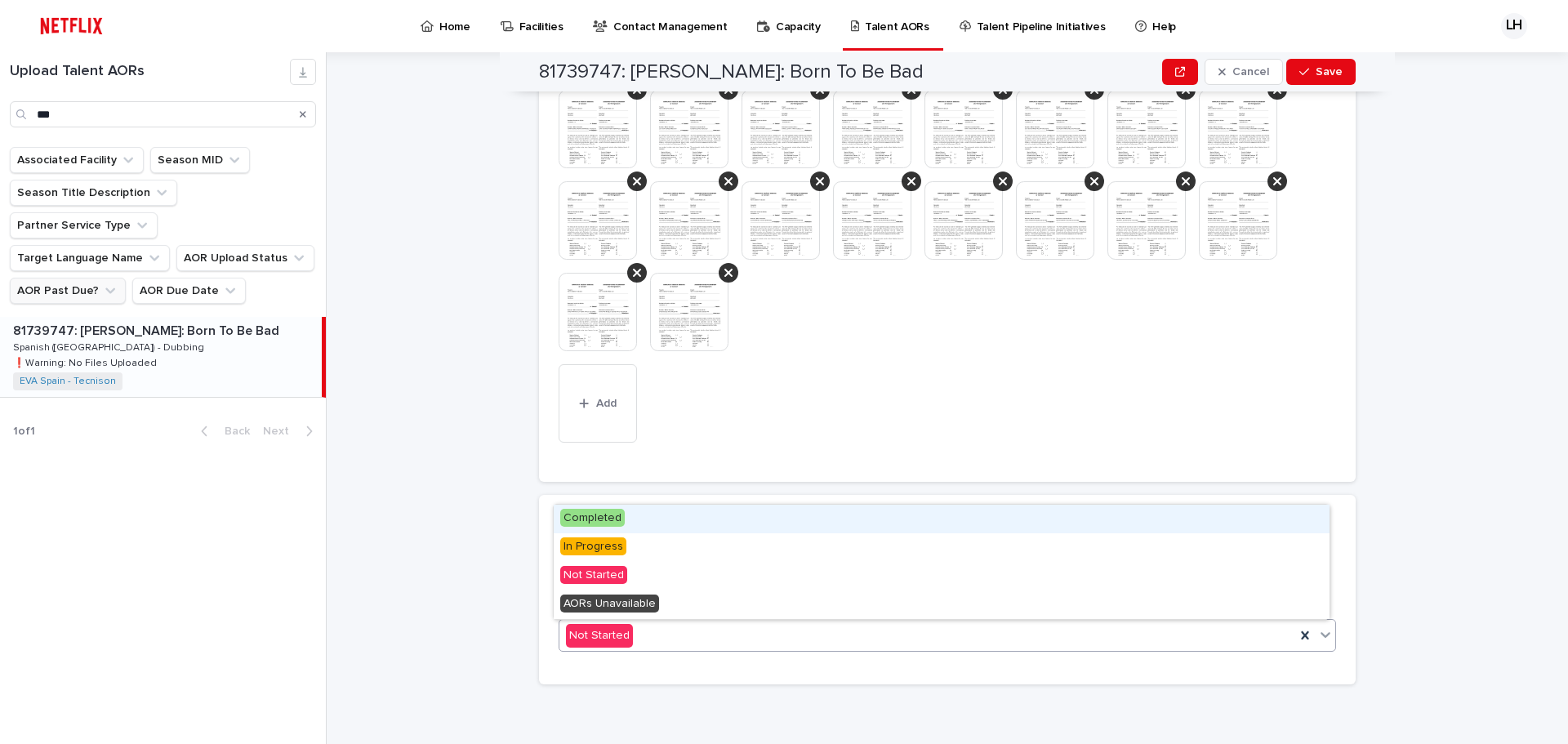
click at [595, 516] on span "Completed" at bounding box center [592, 518] width 65 height 18
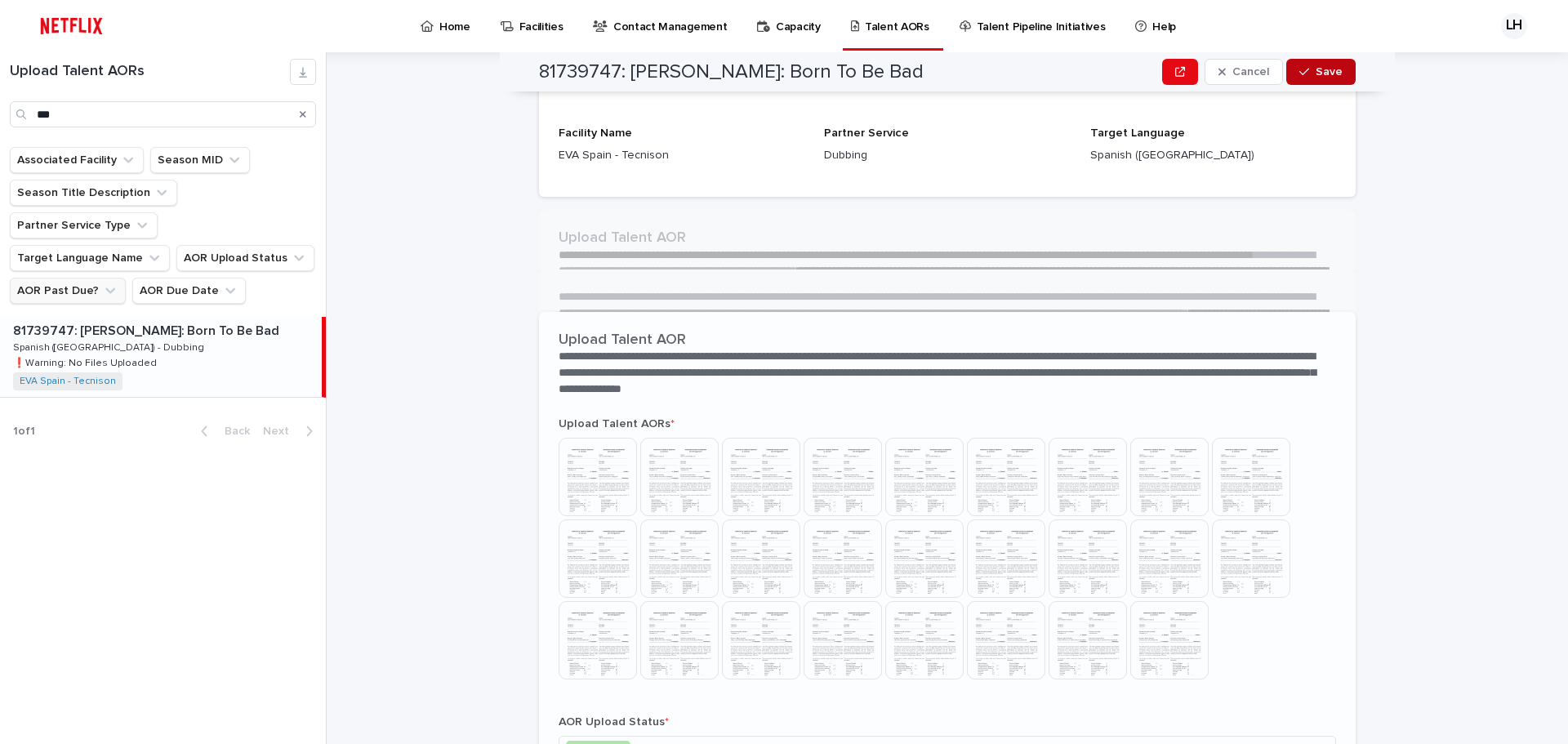
scroll to position [360, 0]
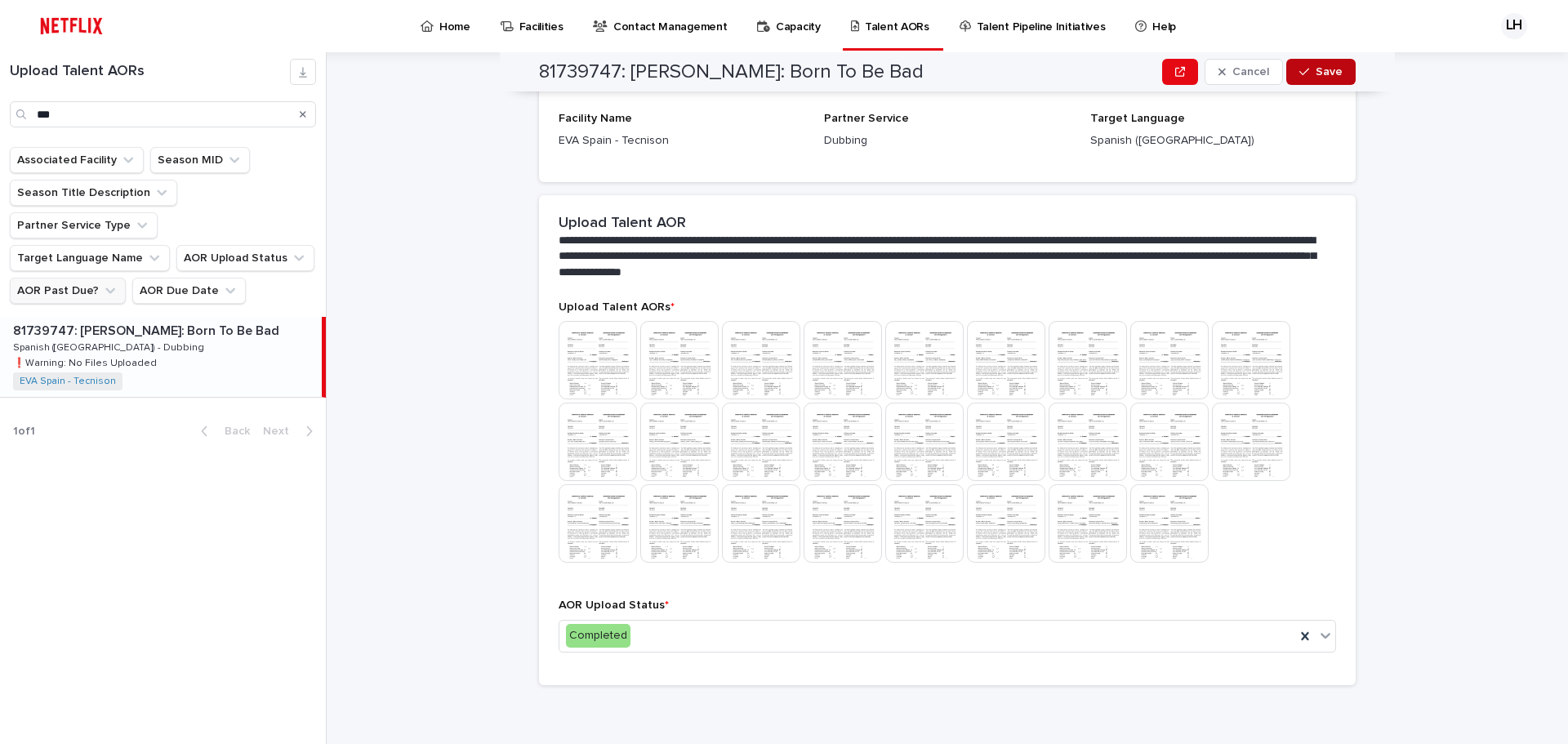
click at [1309, 69] on div "button" at bounding box center [1307, 72] width 16 height 12
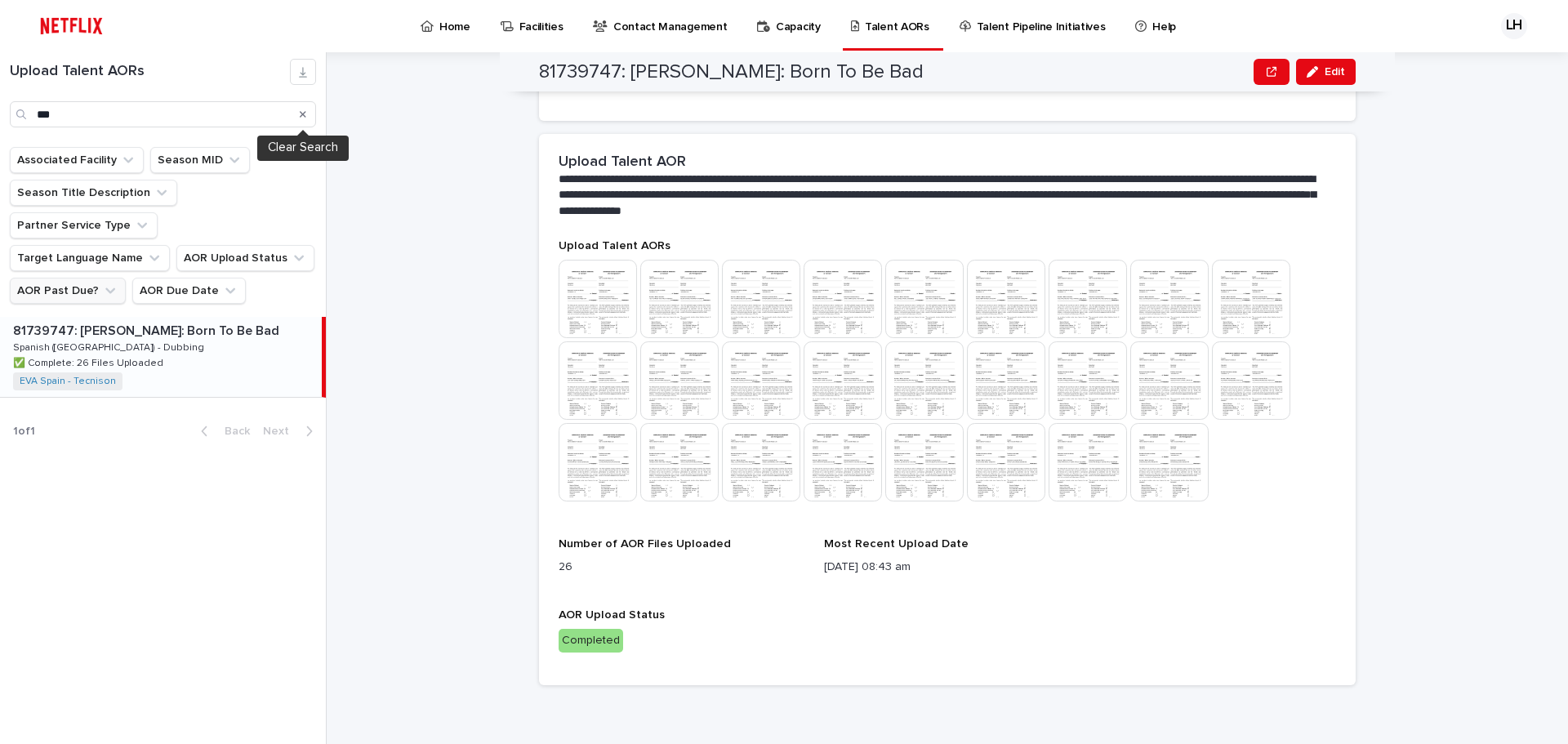
scroll to position [341, 0]
click at [300, 119] on icon "Search" at bounding box center [303, 114] width 6 height 10
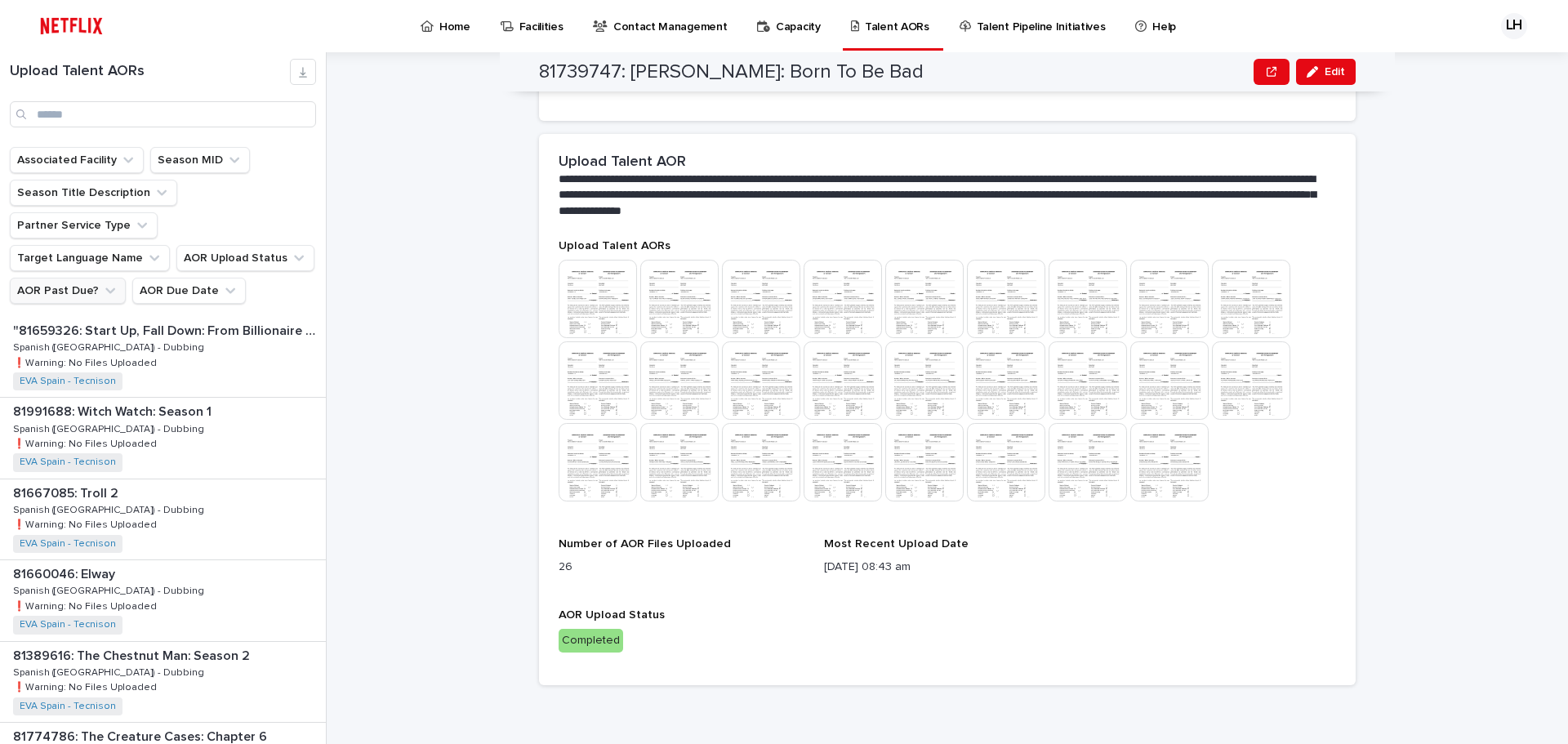
click at [45, 278] on button "AOR Past Due?" at bounding box center [67, 291] width 116 height 26
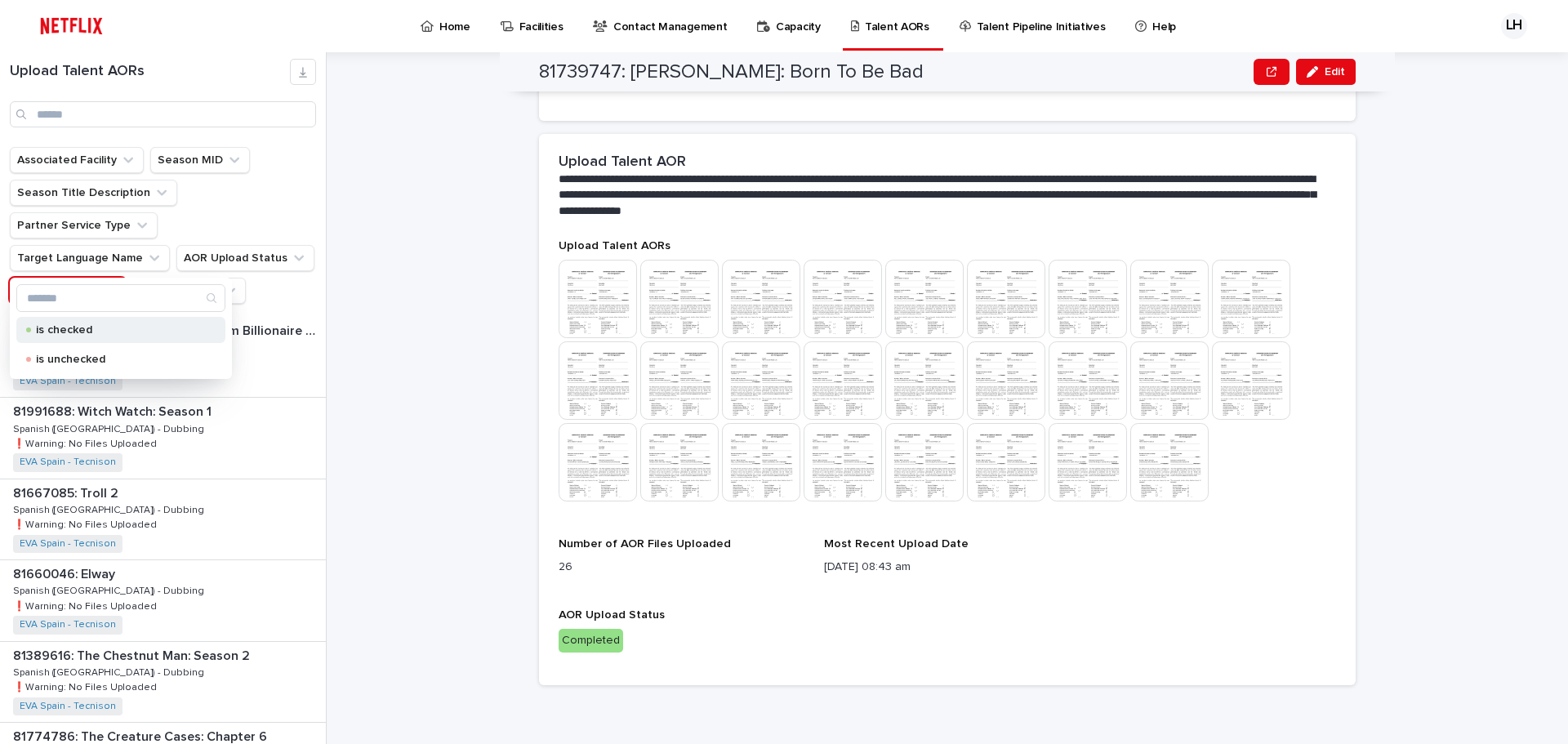
click at [67, 326] on p "is checked" at bounding box center [117, 330] width 163 height 12
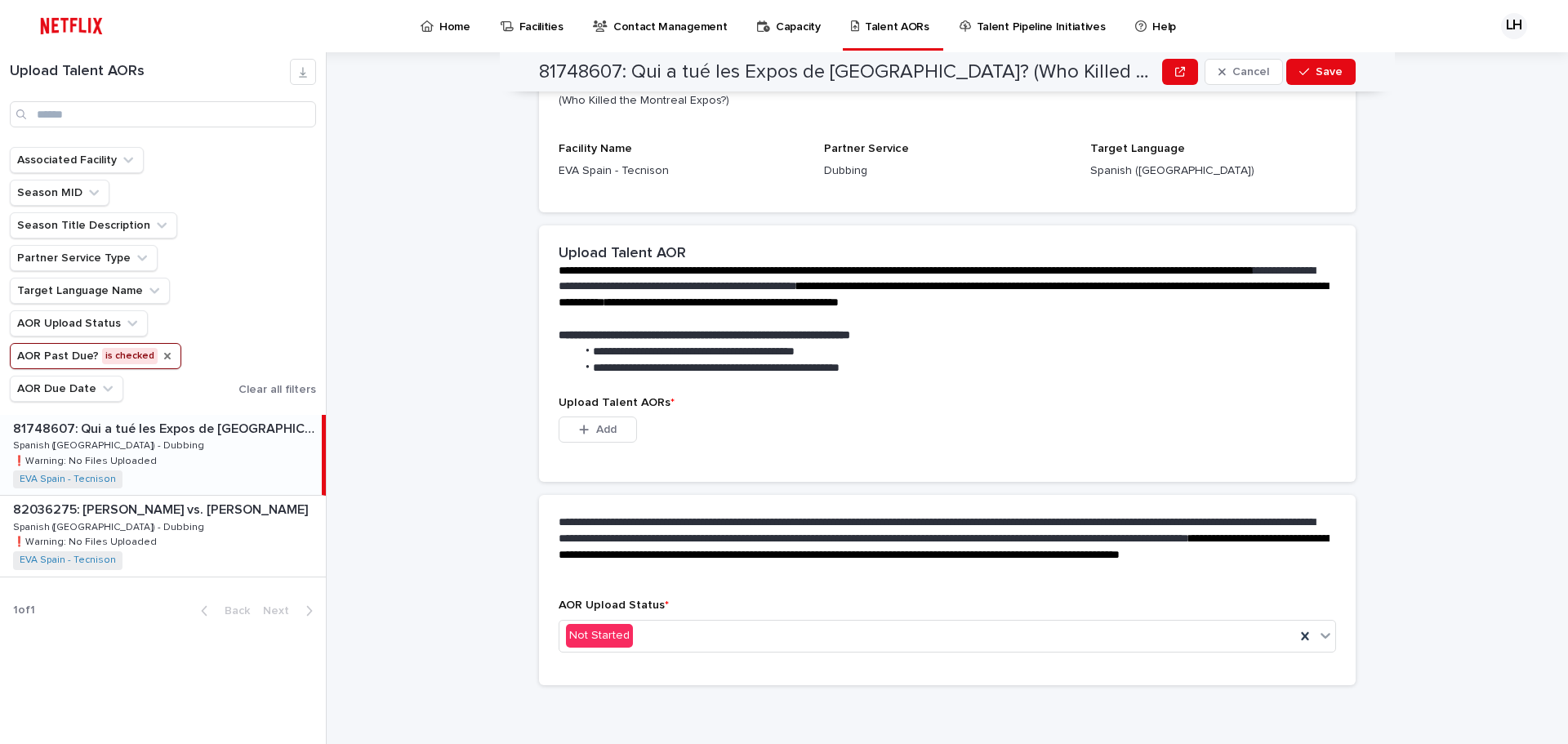
scroll to position [341, 0]
click at [237, 445] on div "81748607: Qui a tué les Expos de [GEOGRAPHIC_DATA]? (Who Killed the Montreal Ex…" at bounding box center [160, 455] width 322 height 80
click at [141, 441] on div "81748607: Qui a tué les Expos de [GEOGRAPHIC_DATA]? (Who Killed the Montreal Ex…" at bounding box center [160, 455] width 322 height 80
click at [169, 439] on div "81748607: Qui a tué les Expos de [GEOGRAPHIC_DATA]? (Who Killed the Montreal Ex…" at bounding box center [160, 455] width 322 height 80
click at [284, 115] on input "Search" at bounding box center [163, 114] width 306 height 26
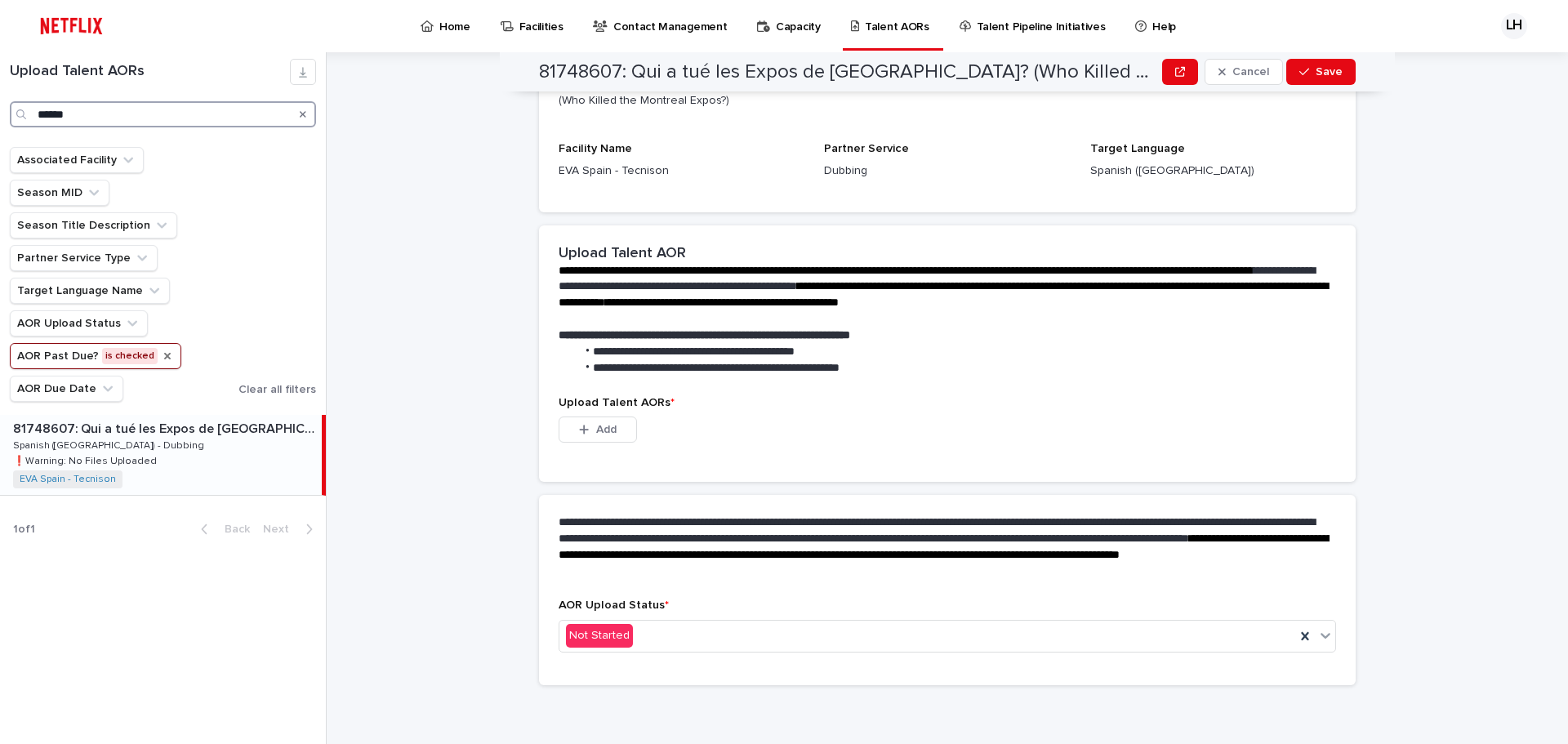
type input "******"
click at [160, 350] on icon "AOR Past Due?" at bounding box center [167, 356] width 13 height 13
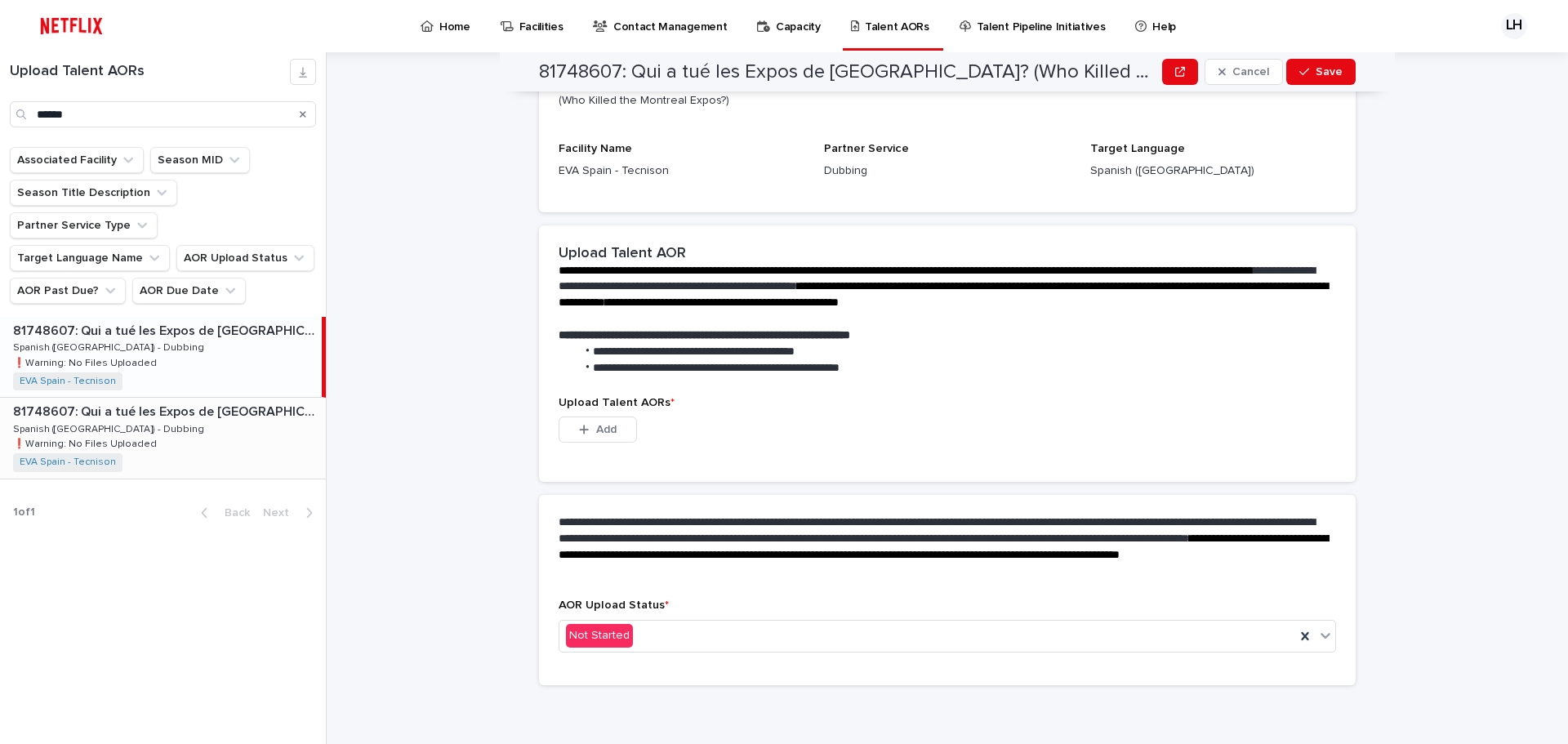
click at [187, 398] on div "81748607: Qui a tué les Expos de [GEOGRAPHIC_DATA]? (Who Killed the Montreal Ex…" at bounding box center [162, 438] width 325 height 80
click at [181, 332] on div "81748607: Qui a tué les Expos de [GEOGRAPHIC_DATA]? (Who Killed the Montreal Ex…" at bounding box center [162, 357] width 325 height 80
click at [186, 329] on div "81748607: Qui a tué les Expos de [GEOGRAPHIC_DATA]? (Who Killed the Montreal Ex…" at bounding box center [160, 357] width 322 height 80
click at [192, 398] on div "81748607: Qui a tué les Expos de [GEOGRAPHIC_DATA]? (Who Killed the Montreal Ex…" at bounding box center [162, 438] width 325 height 80
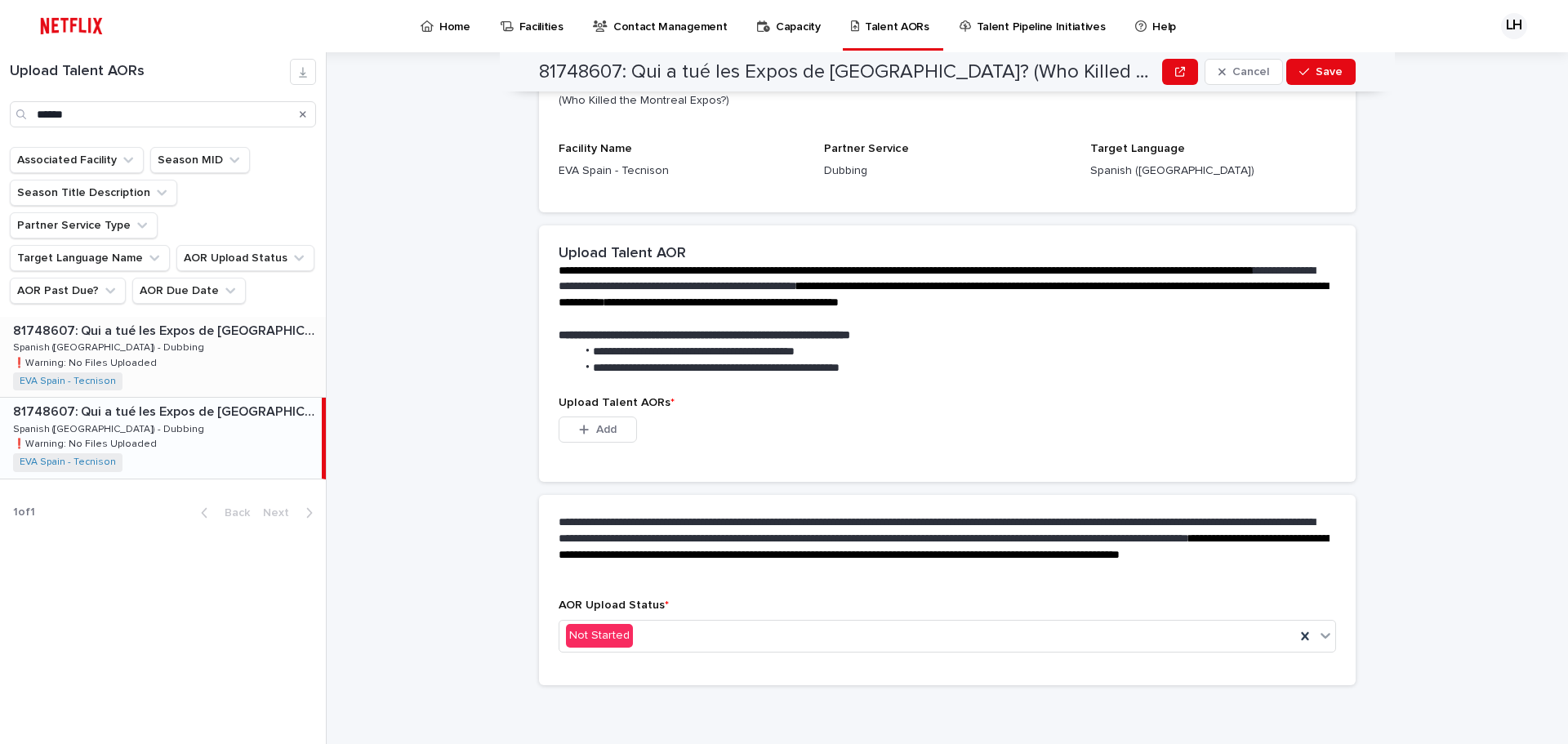
click at [195, 317] on div "81748607: Qui a tué les Expos de [GEOGRAPHIC_DATA]? (Who Killed the Montreal Ex…" at bounding box center [162, 357] width 325 height 80
click at [197, 398] on div "81748607: Qui a tué les Expos de [GEOGRAPHIC_DATA]? (Who Killed the Montreal Ex…" at bounding box center [162, 438] width 325 height 80
click at [175, 453] on div "81748607: Qui a tué les Expos de [GEOGRAPHIC_DATA]? (Who Killed the Montreal Ex…" at bounding box center [162, 425] width 325 height 216
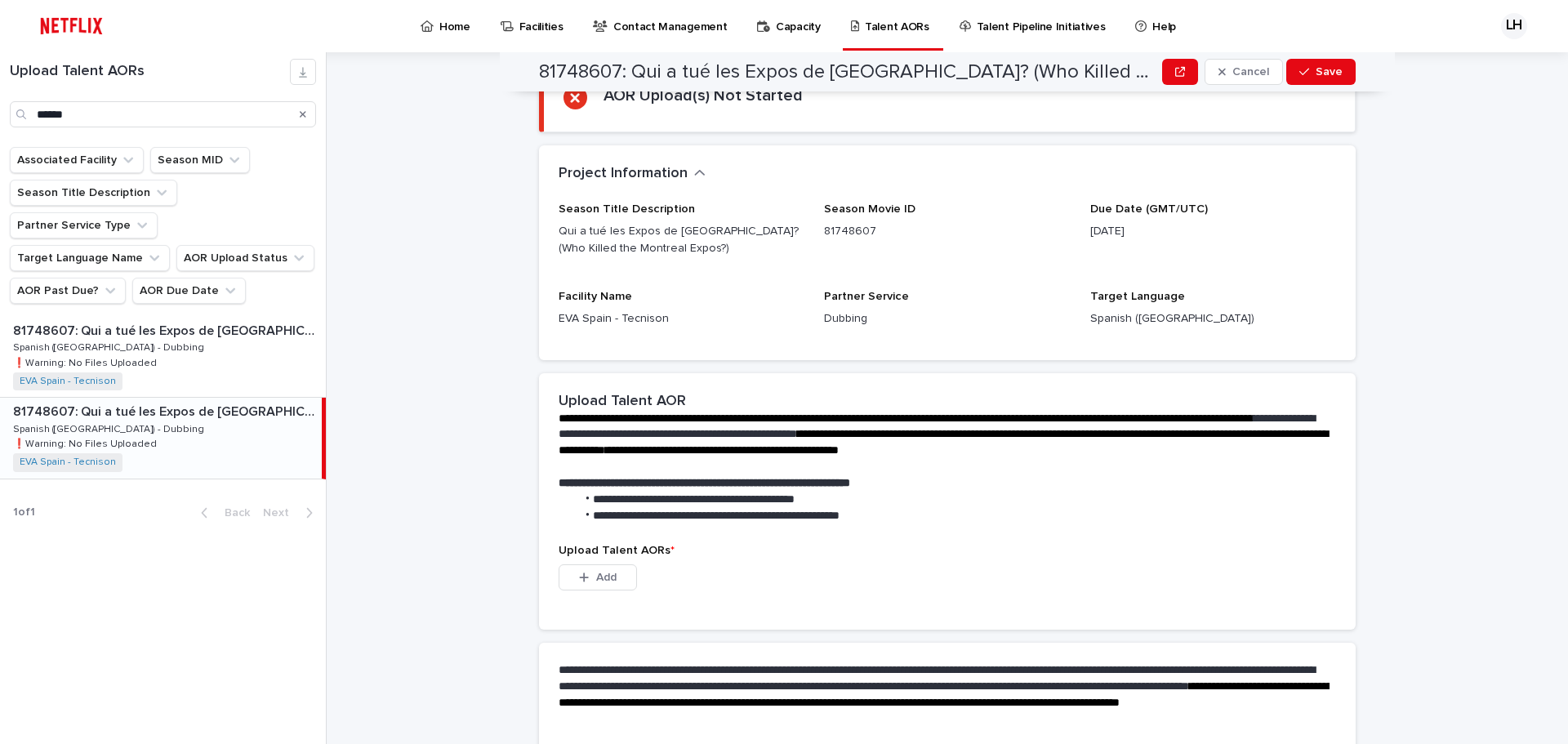
scroll to position [0, 0]
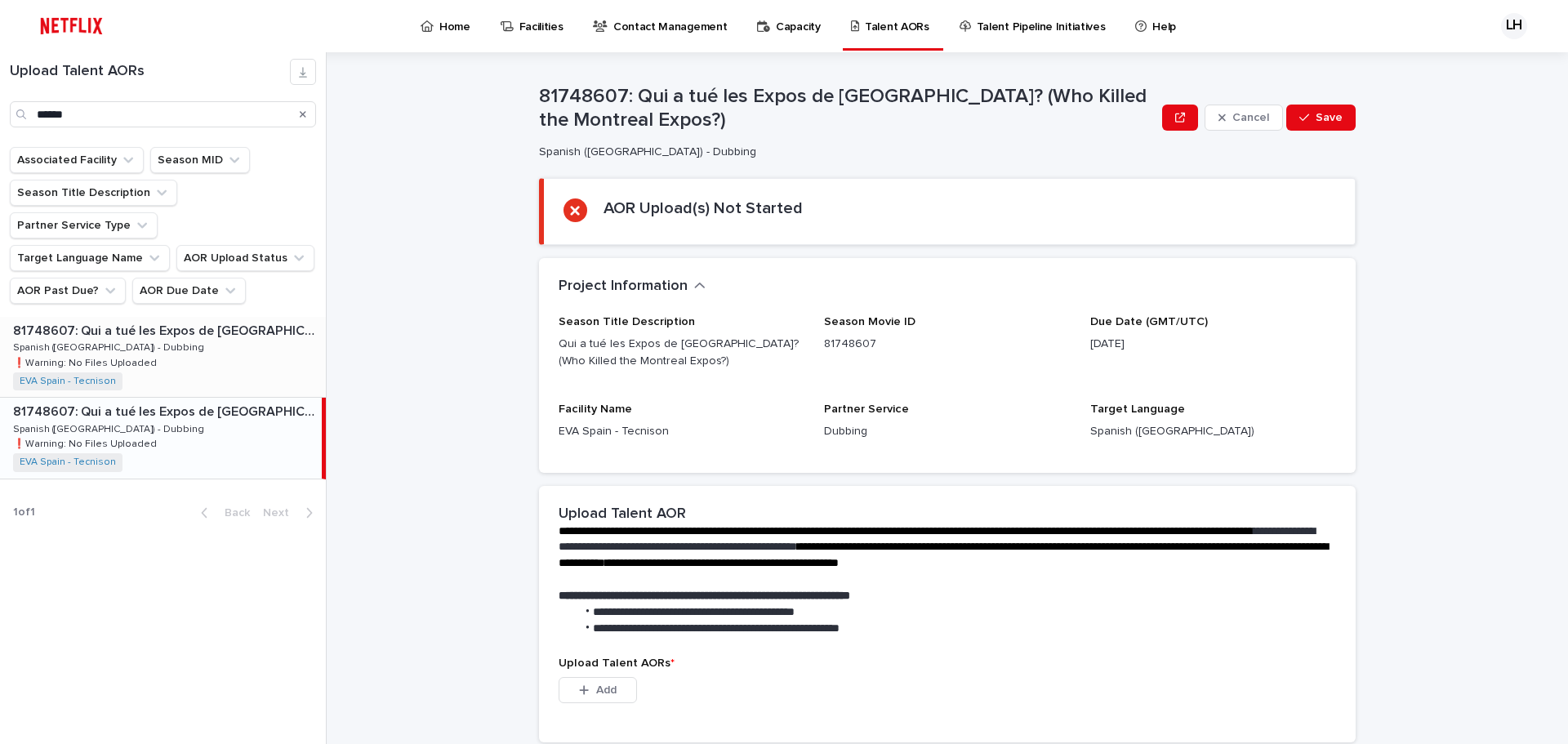
click at [166, 317] on div "81748607: Qui a tué les Expos de [GEOGRAPHIC_DATA]? (Who Killed the Montreal Ex…" at bounding box center [162, 357] width 325 height 80
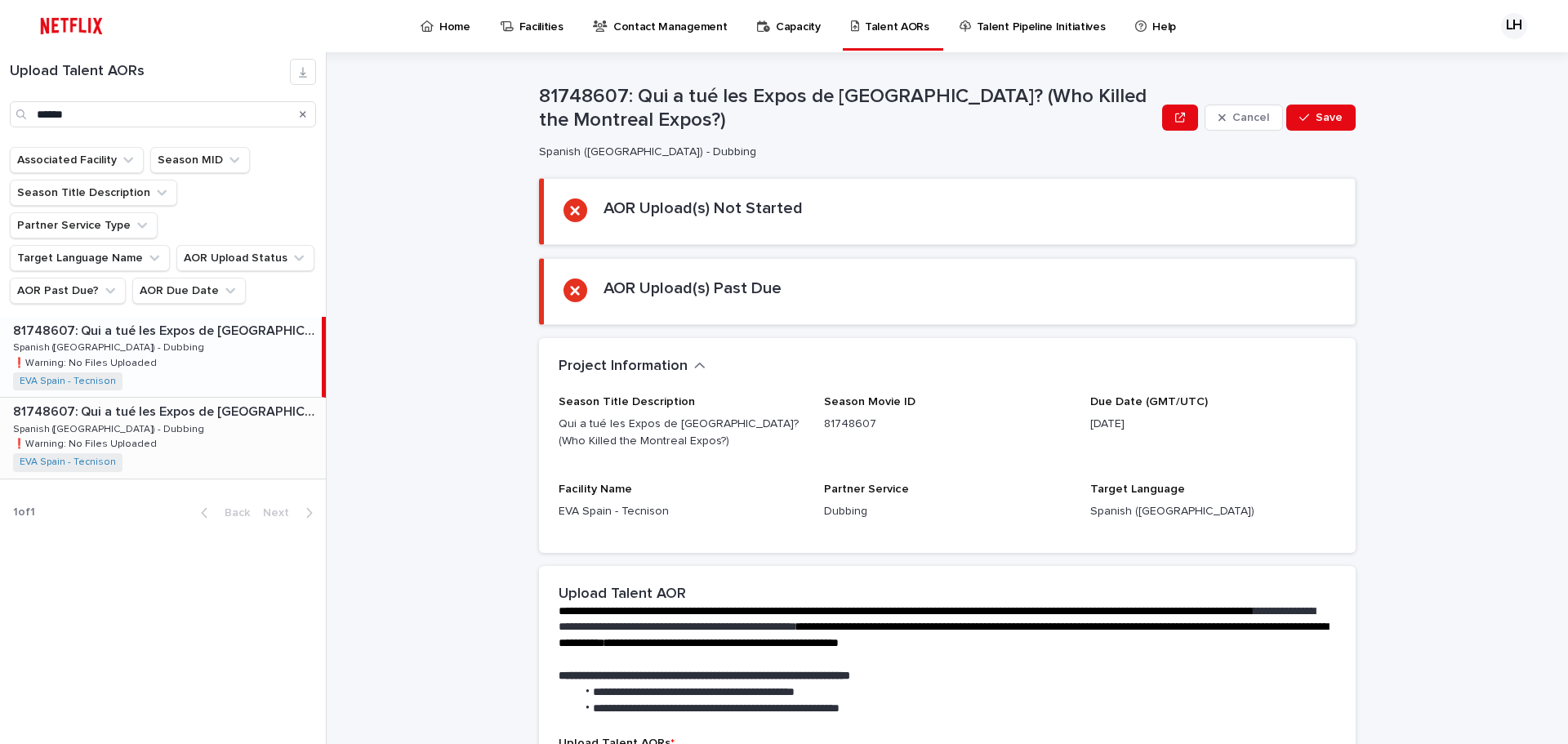
click at [187, 398] on div "81748607: Qui a tué les Expos de [GEOGRAPHIC_DATA]? (Who Killed the Montreal Ex…" at bounding box center [162, 438] width 325 height 80
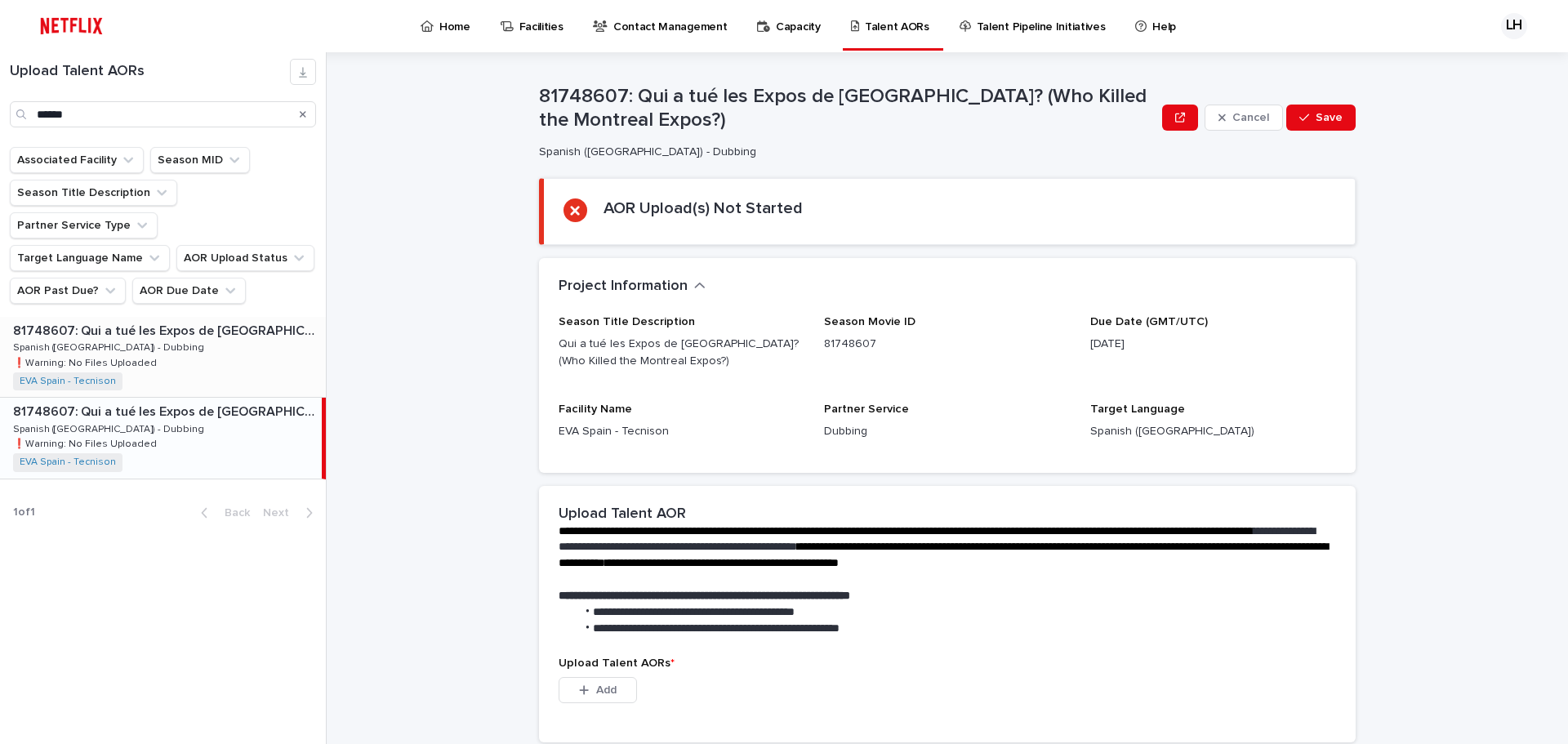
click at [191, 317] on div "81748607: Qui a tué les Expos de [GEOGRAPHIC_DATA]? (Who Killed the Montreal Ex…" at bounding box center [162, 357] width 325 height 80
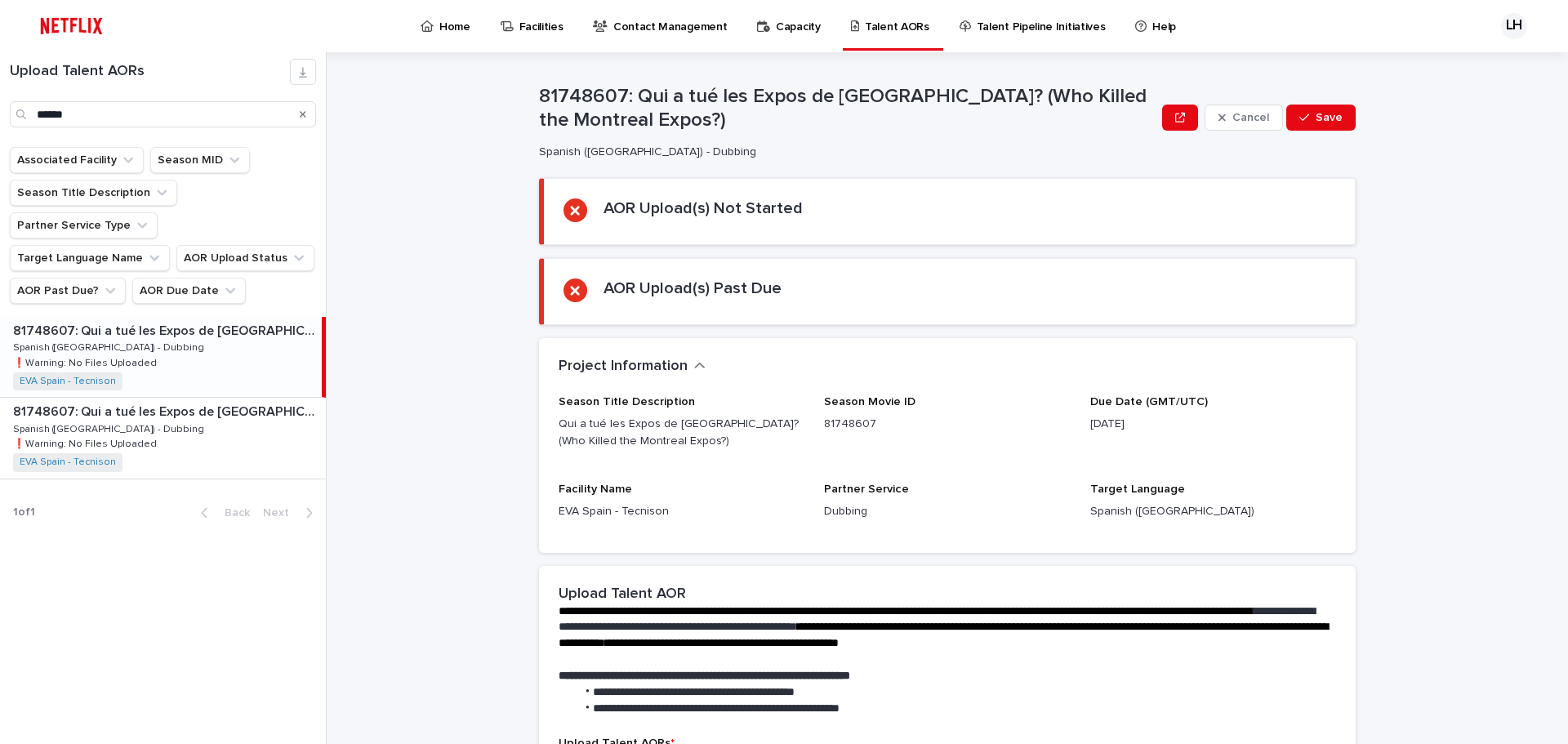
click at [299, 108] on div "Search" at bounding box center [303, 114] width 26 height 26
click at [303, 109] on icon "Search" at bounding box center [303, 114] width 6 height 10
